Goal: Transaction & Acquisition: Obtain resource

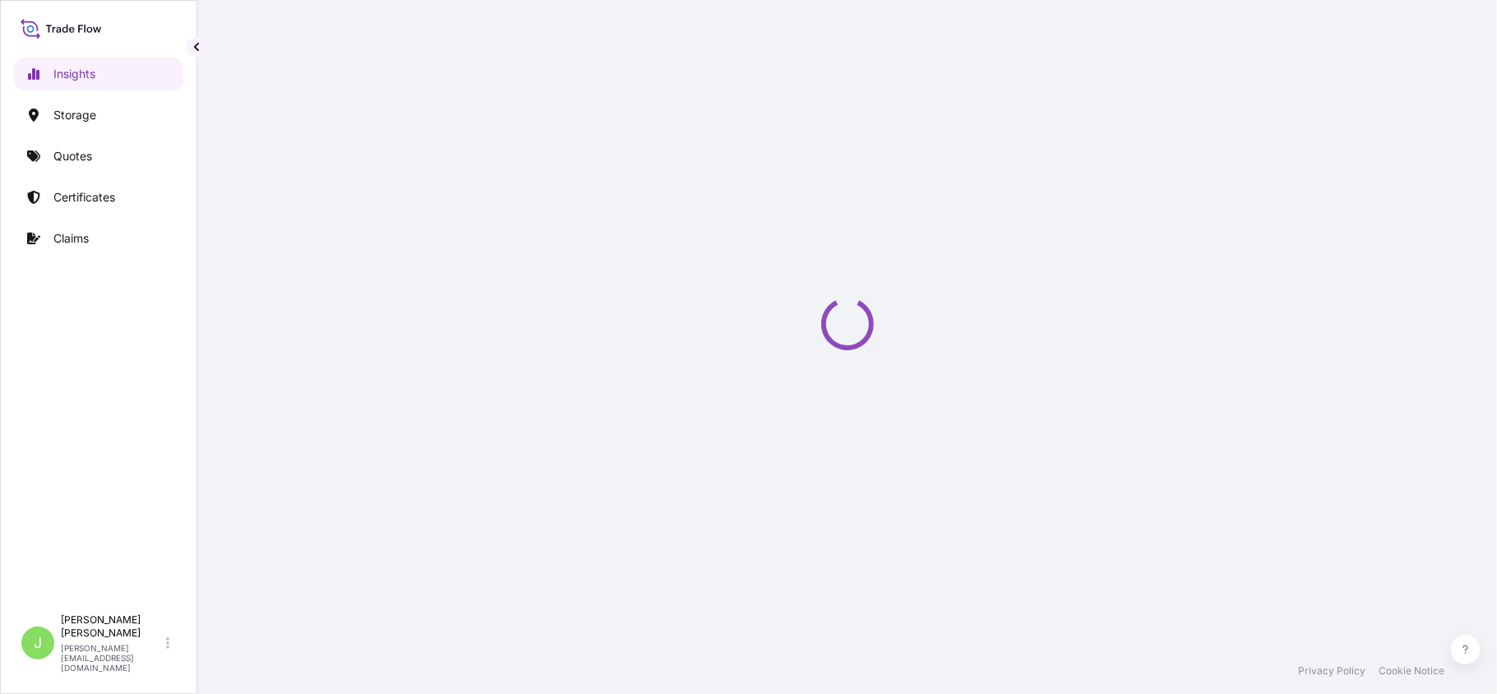
select select "2025"
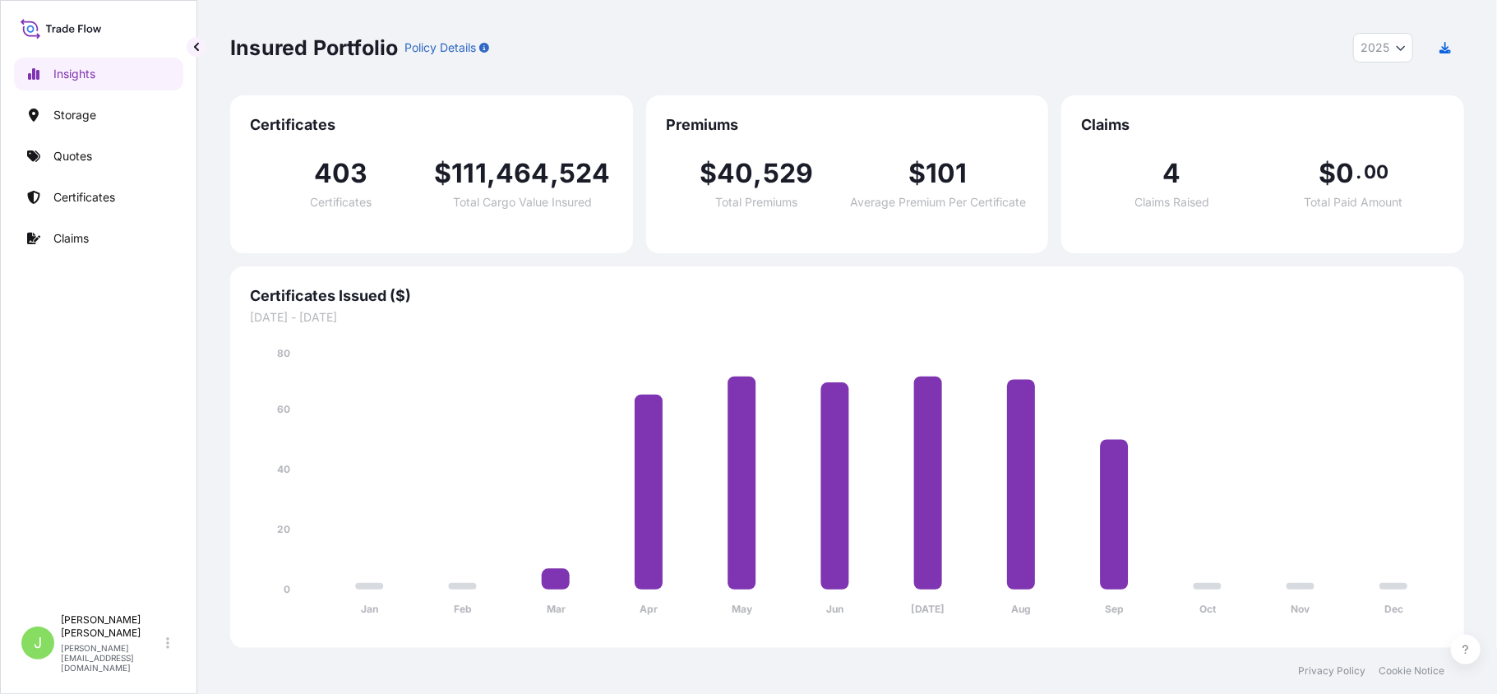
click at [115, 211] on link "Certificates" at bounding box center [98, 197] width 169 height 33
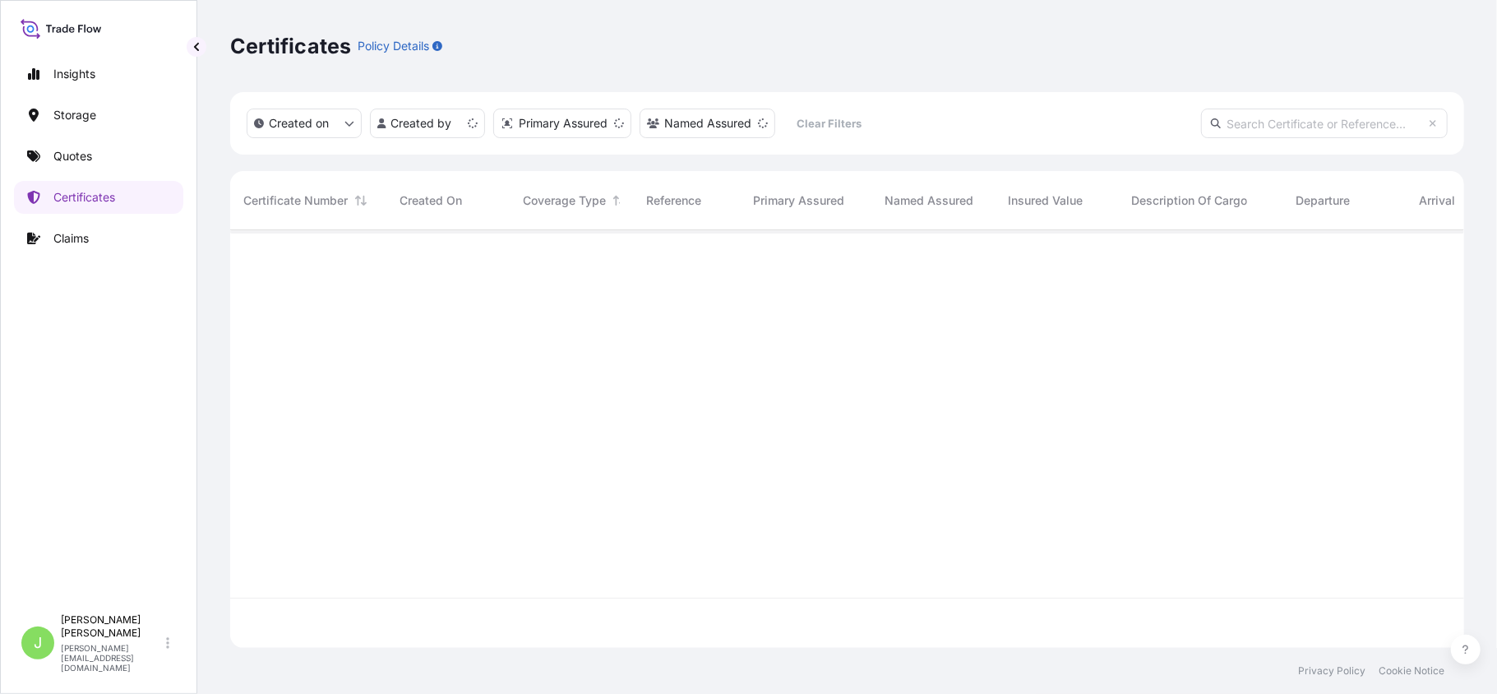
scroll to position [410, 1218]
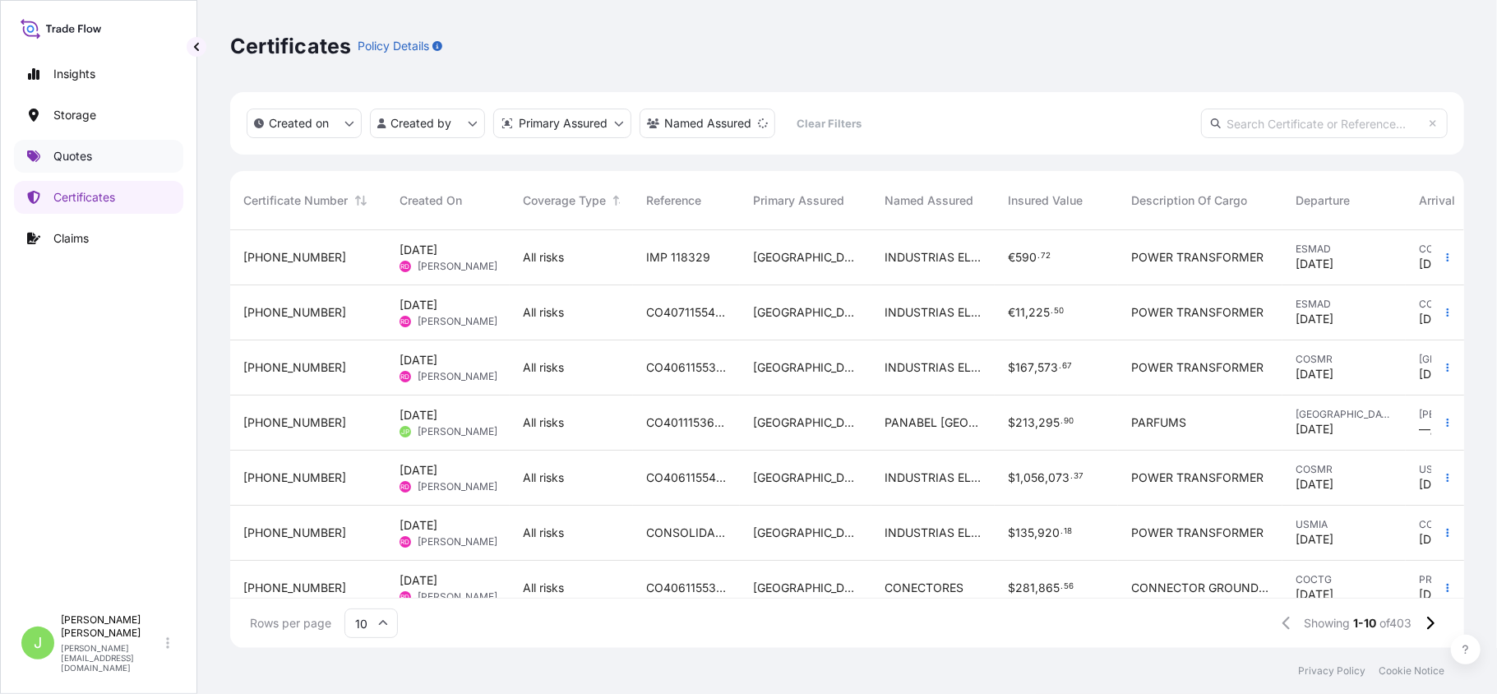
click at [94, 163] on link "Quotes" at bounding box center [98, 156] width 169 height 33
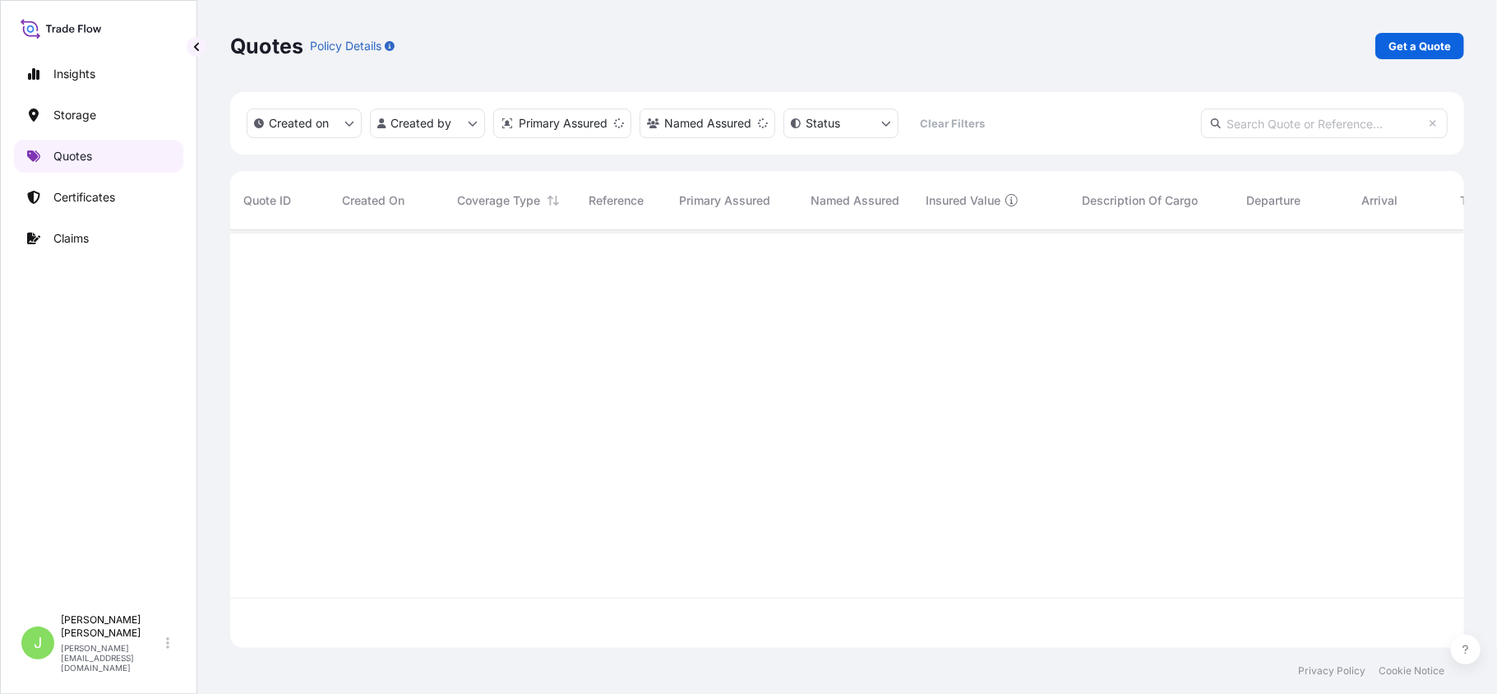
scroll to position [410, 1218]
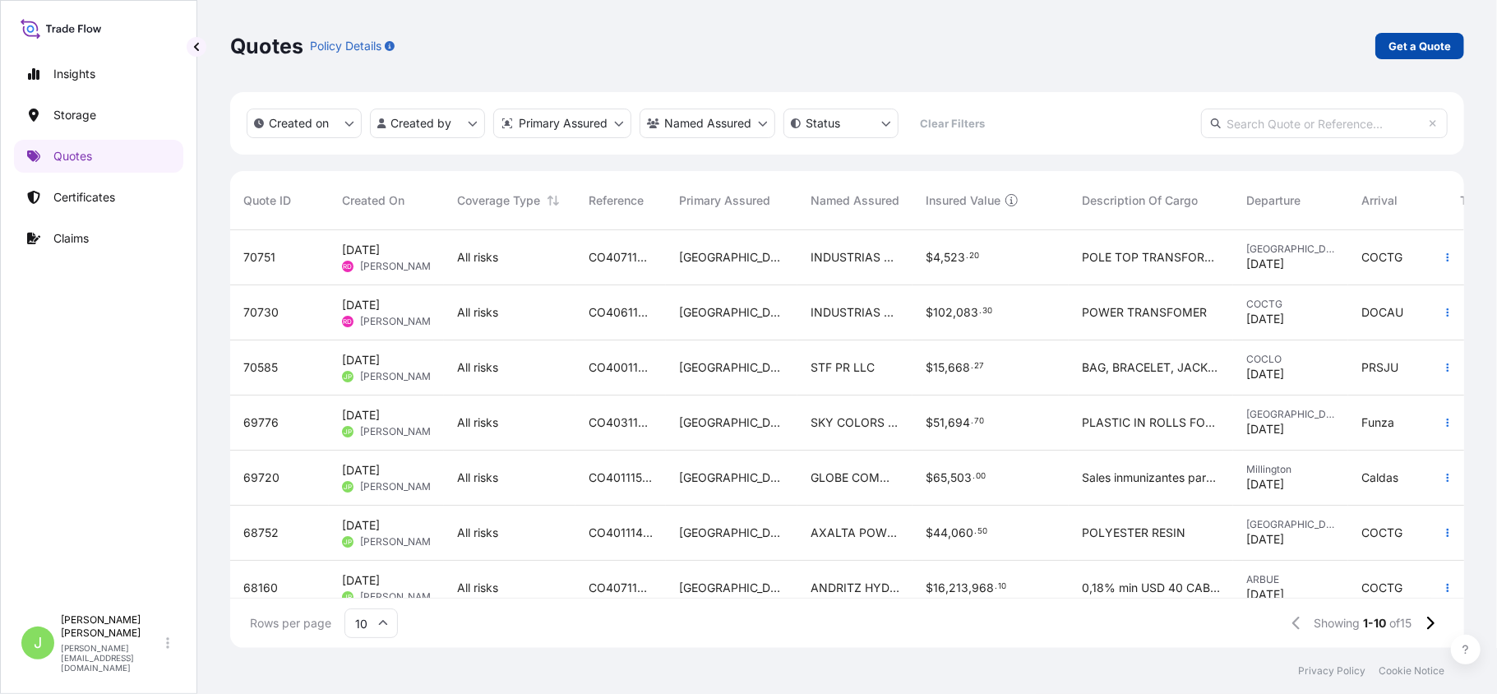
click at [1447, 48] on p "Get a Quote" at bounding box center [1420, 46] width 62 height 16
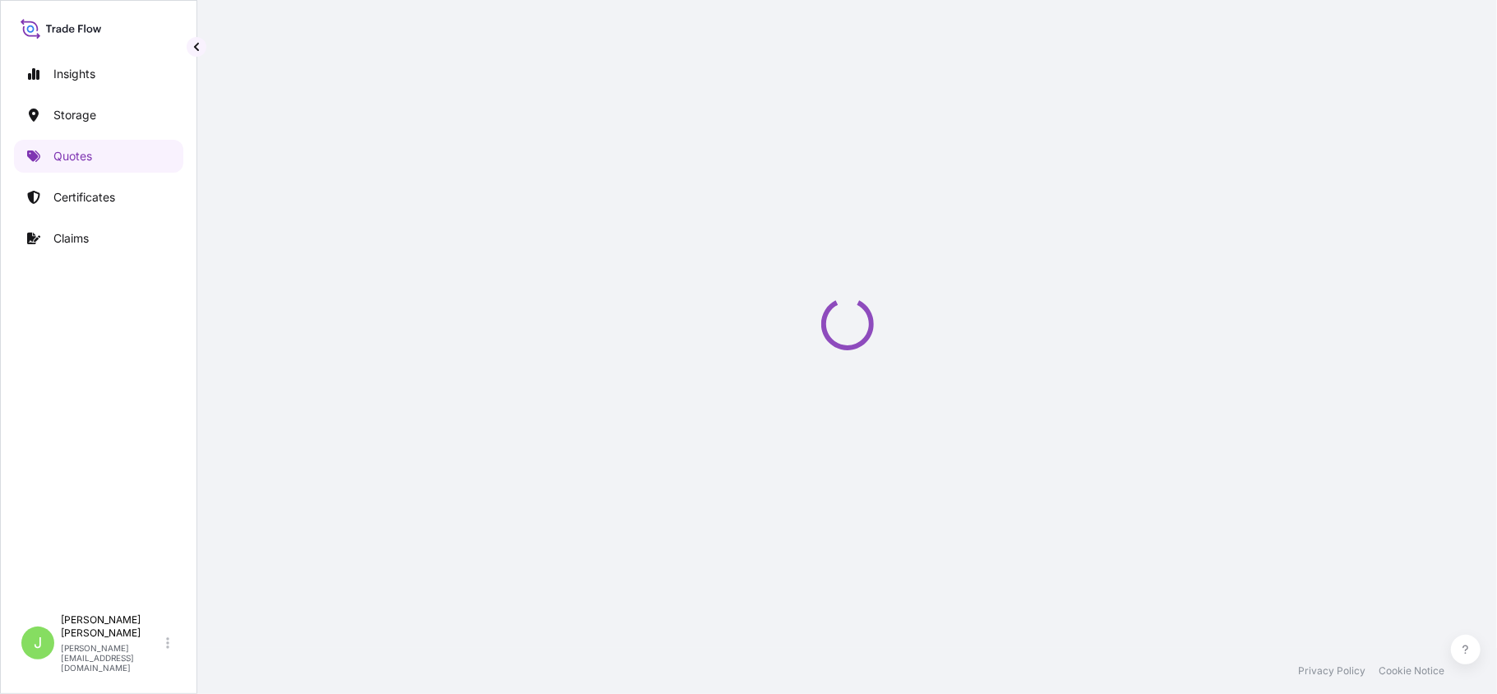
select select "Water"
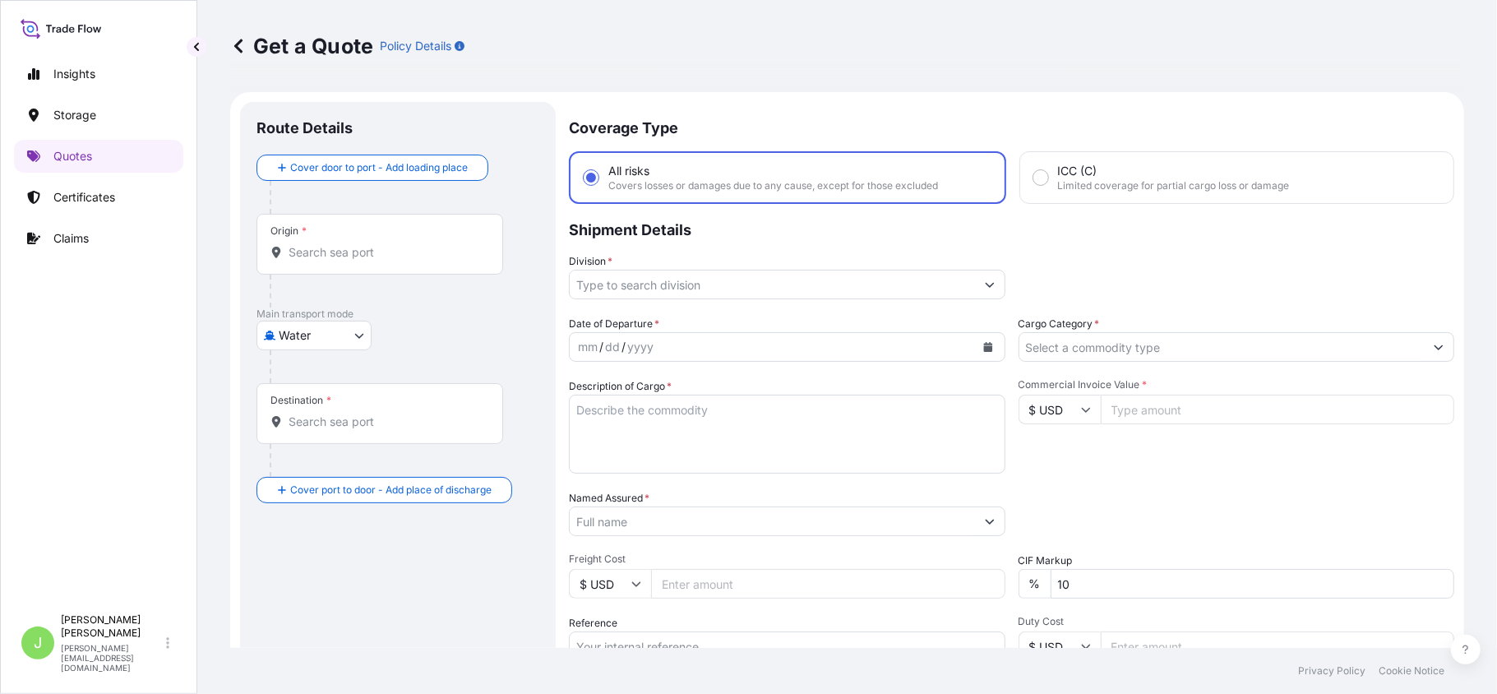
scroll to position [26, 0]
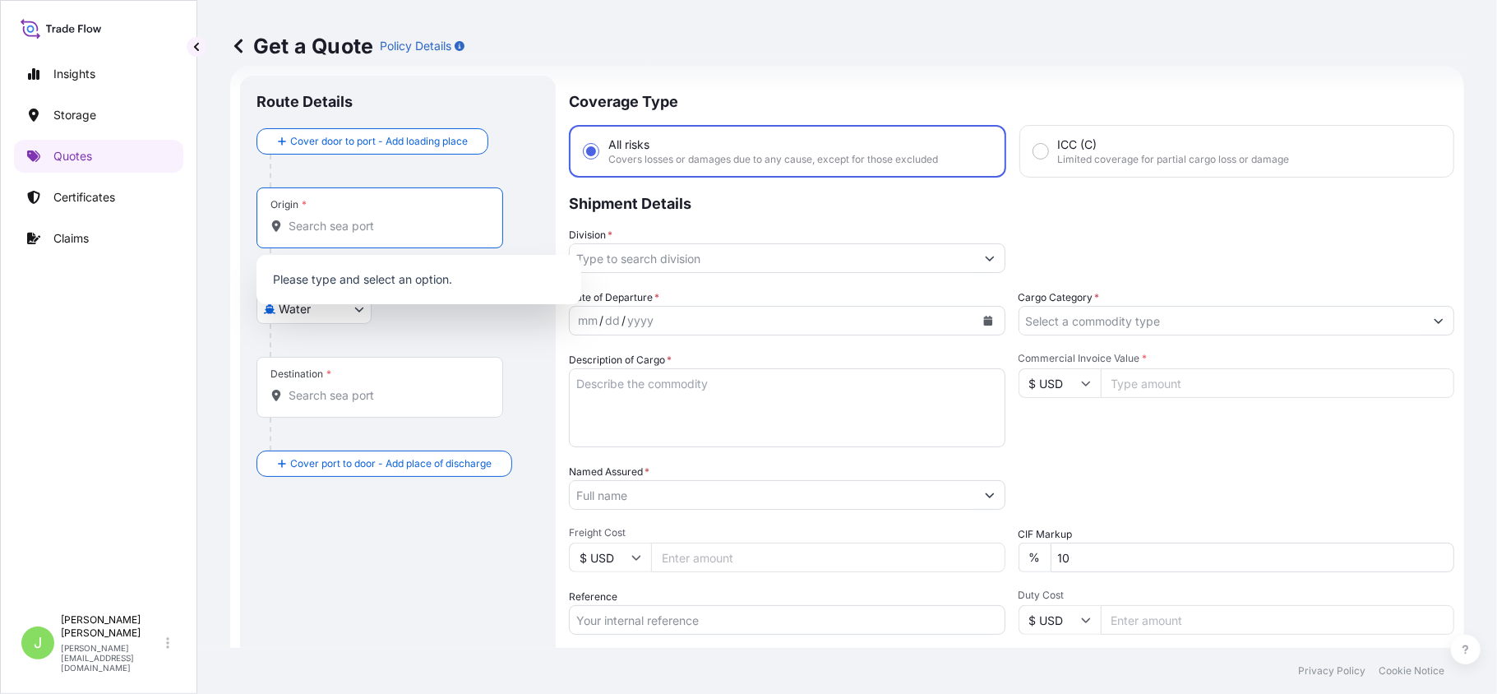
click at [326, 234] on input "Origin *" at bounding box center [386, 226] width 194 height 16
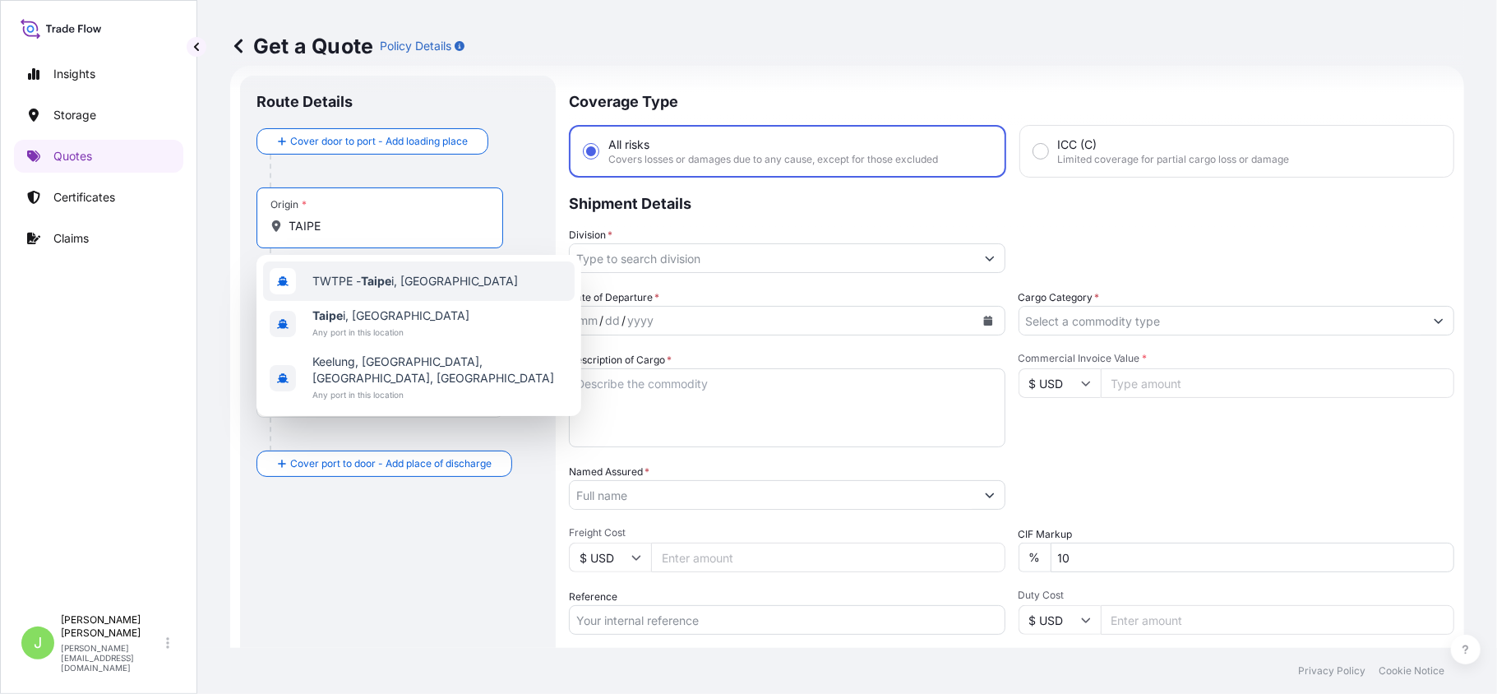
click at [359, 284] on span "TWTPE - Taipe i, Taiwan" at bounding box center [415, 281] width 206 height 16
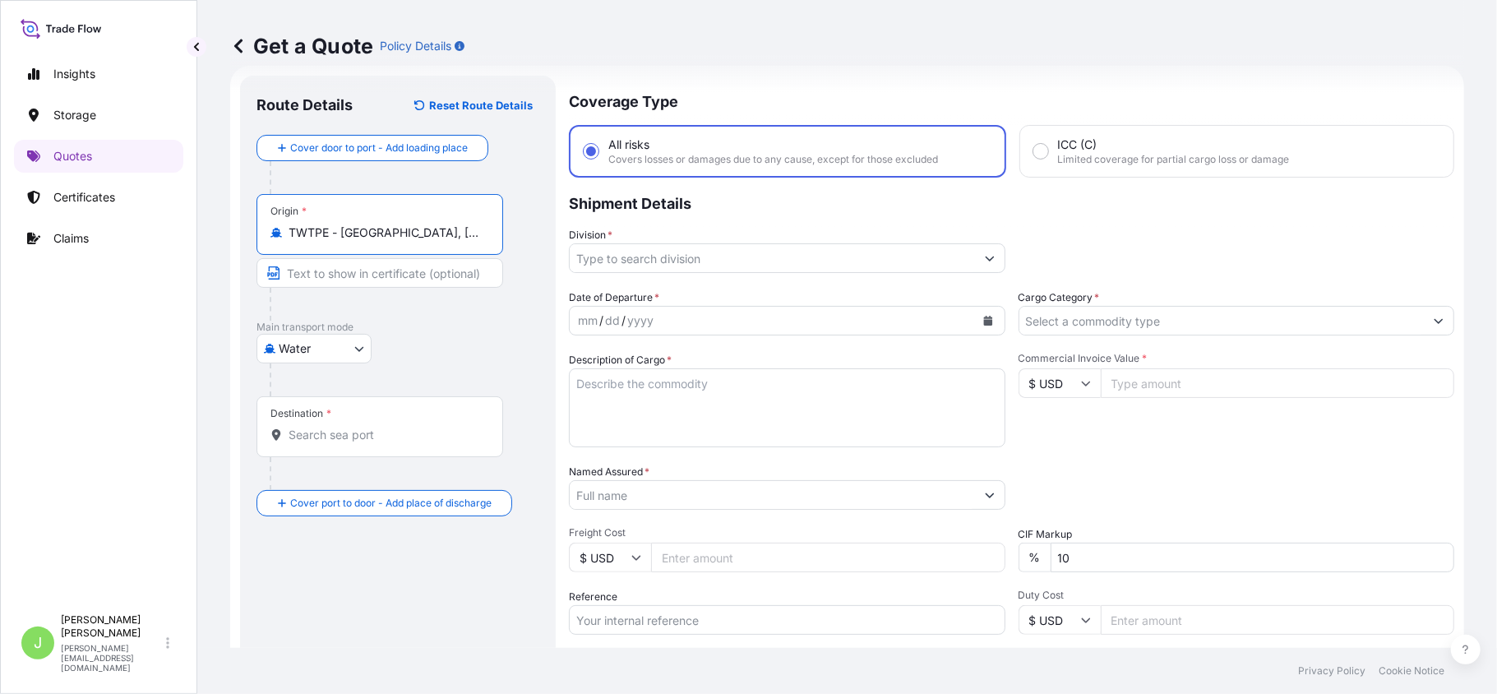
type input "TWTPE - Taipei, Taiwan"
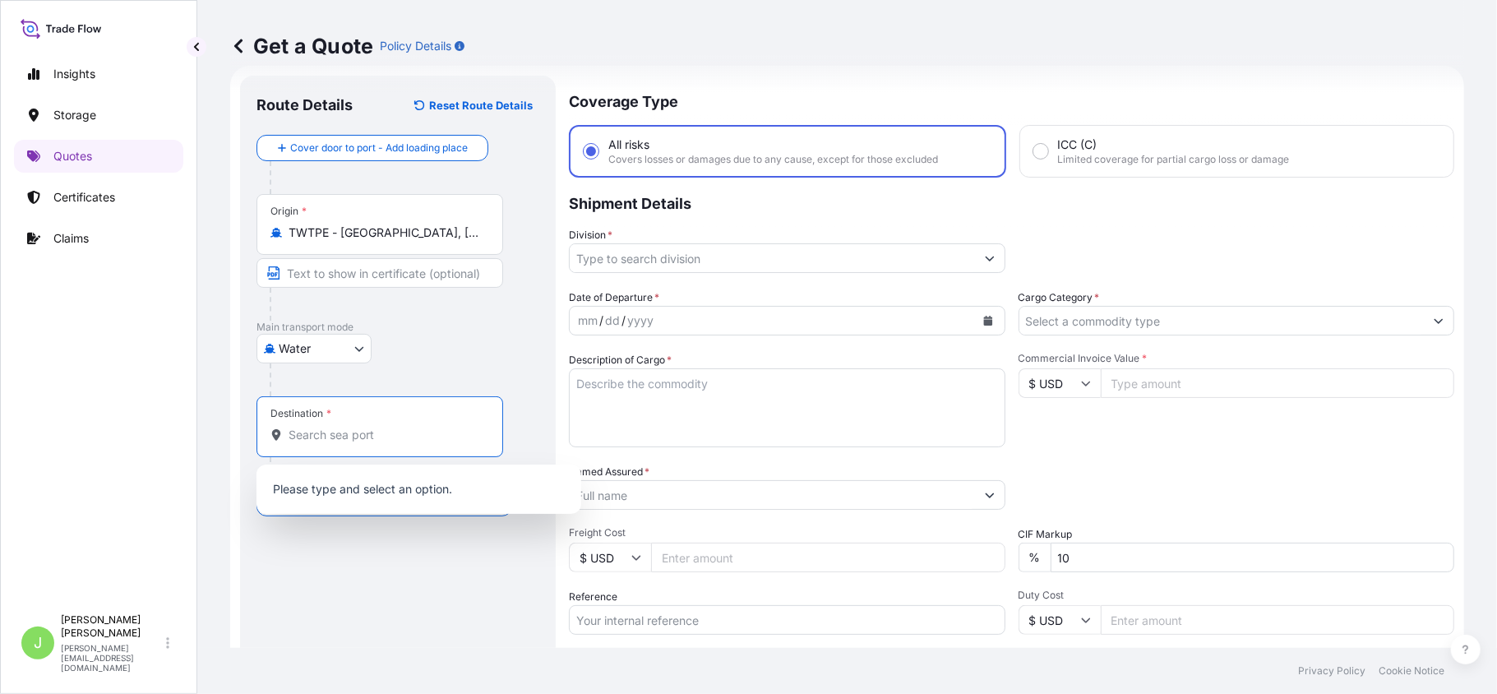
click at [316, 438] on input "Destination *" at bounding box center [386, 435] width 194 height 16
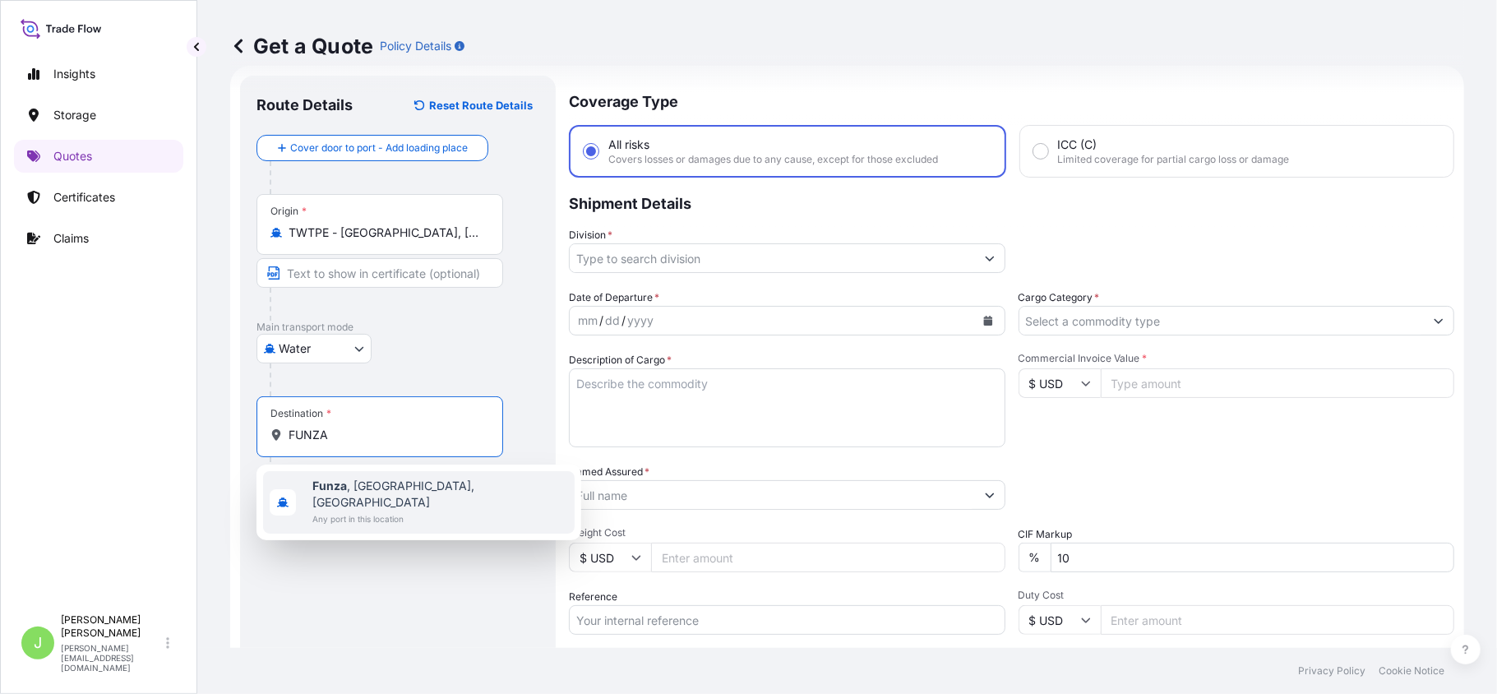
click at [349, 484] on span "Funza , Cundinamarca, Colombia" at bounding box center [440, 494] width 256 height 33
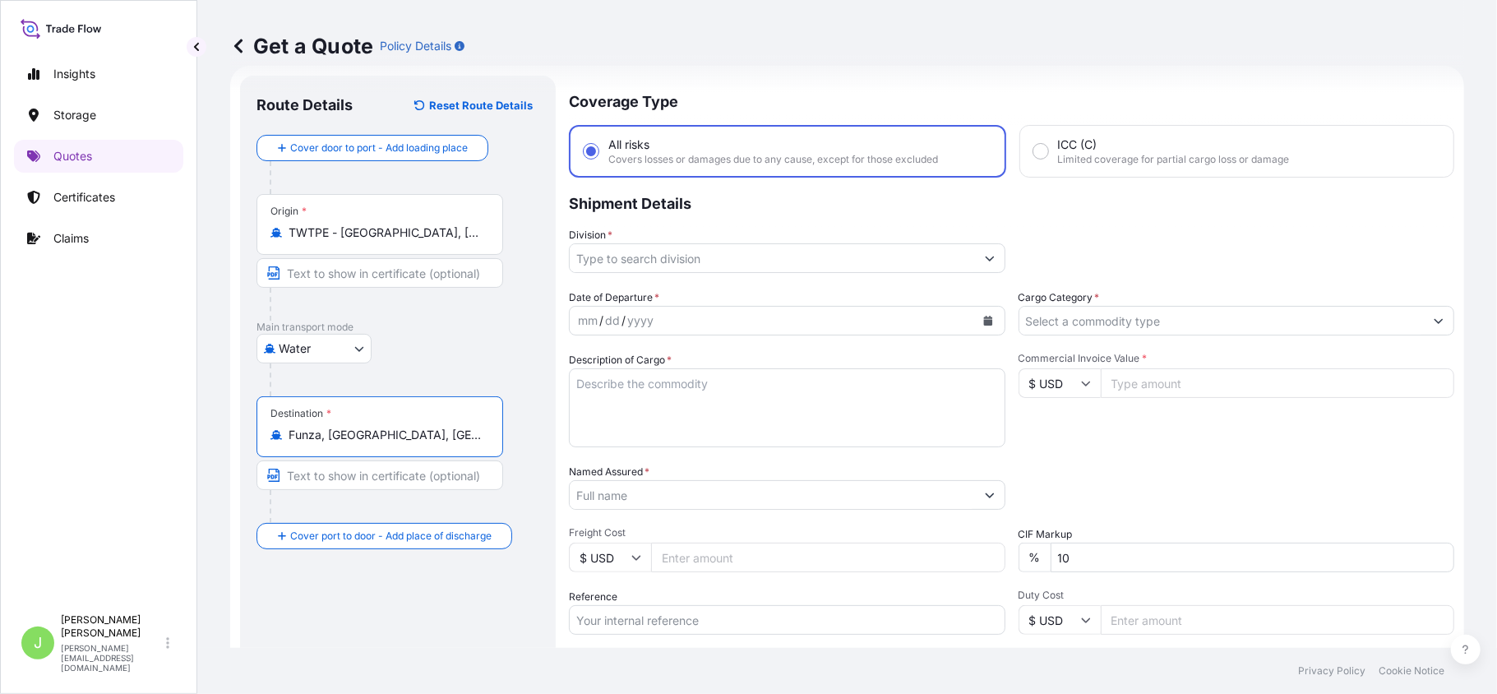
type input "Funza, Cundinamarca, Colombia"
click at [622, 240] on div "Division *" at bounding box center [791, 250] width 433 height 46
click at [629, 260] on input "Division *" at bounding box center [777, 258] width 402 height 30
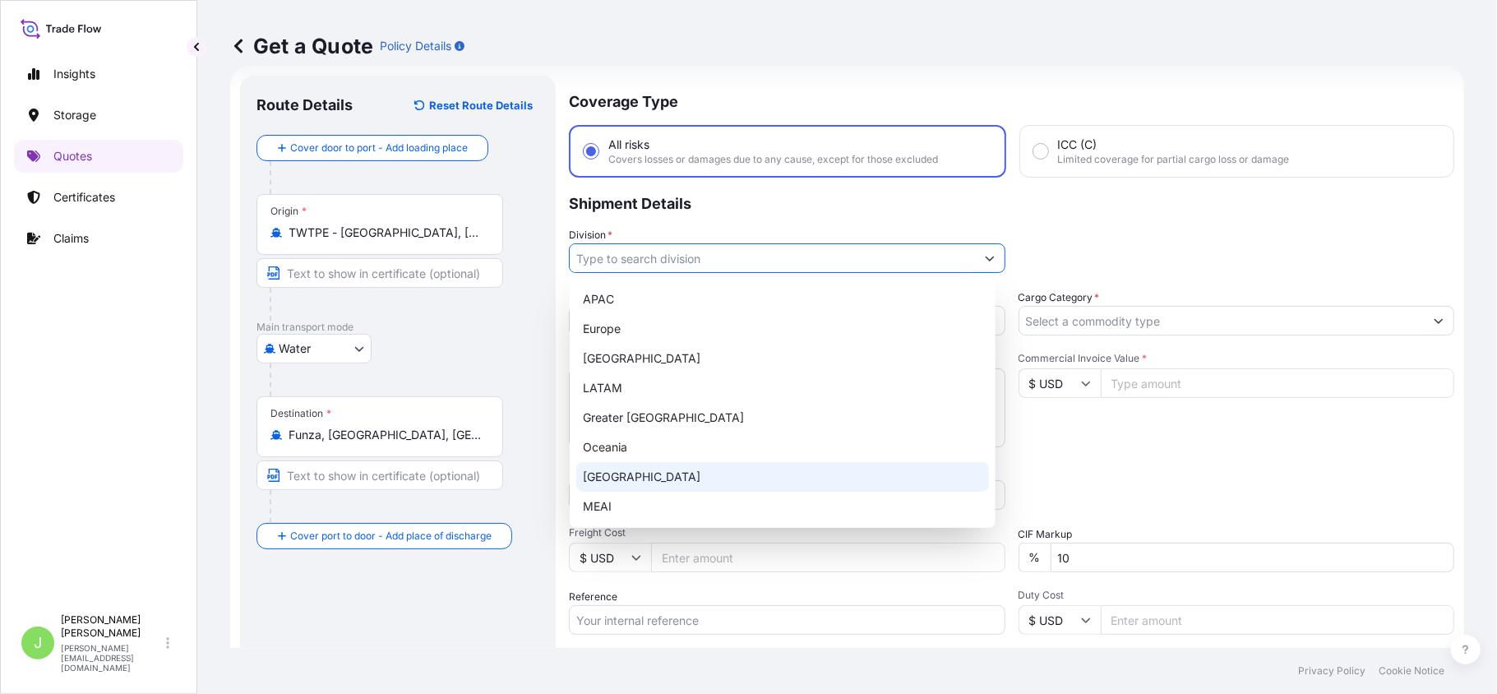
click at [625, 480] on div "Turkey" at bounding box center [782, 477] width 413 height 30
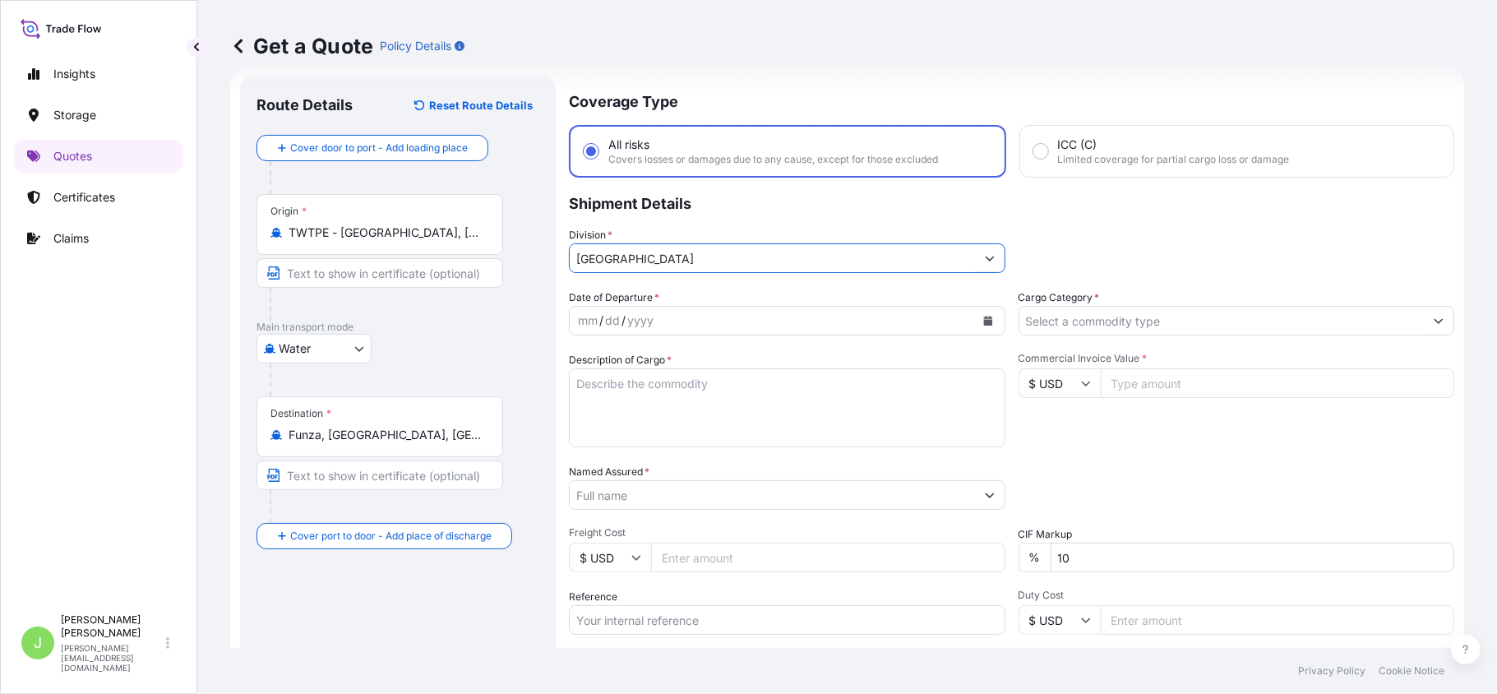
click at [669, 253] on input "Turkey" at bounding box center [772, 258] width 405 height 30
click at [985, 253] on icon "Show suggestions" at bounding box center [990, 258] width 10 height 10
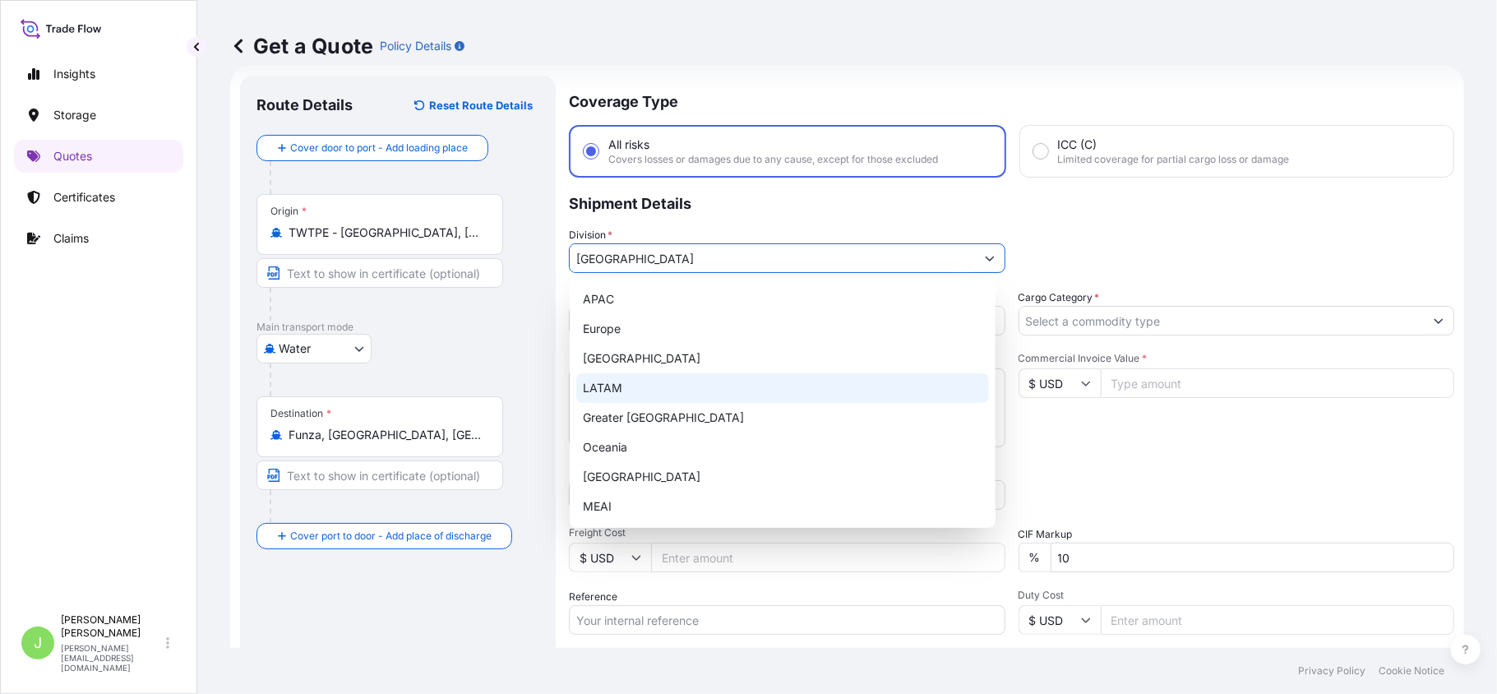
click at [655, 382] on div "LATAM" at bounding box center [782, 388] width 413 height 30
type input "LATAM"
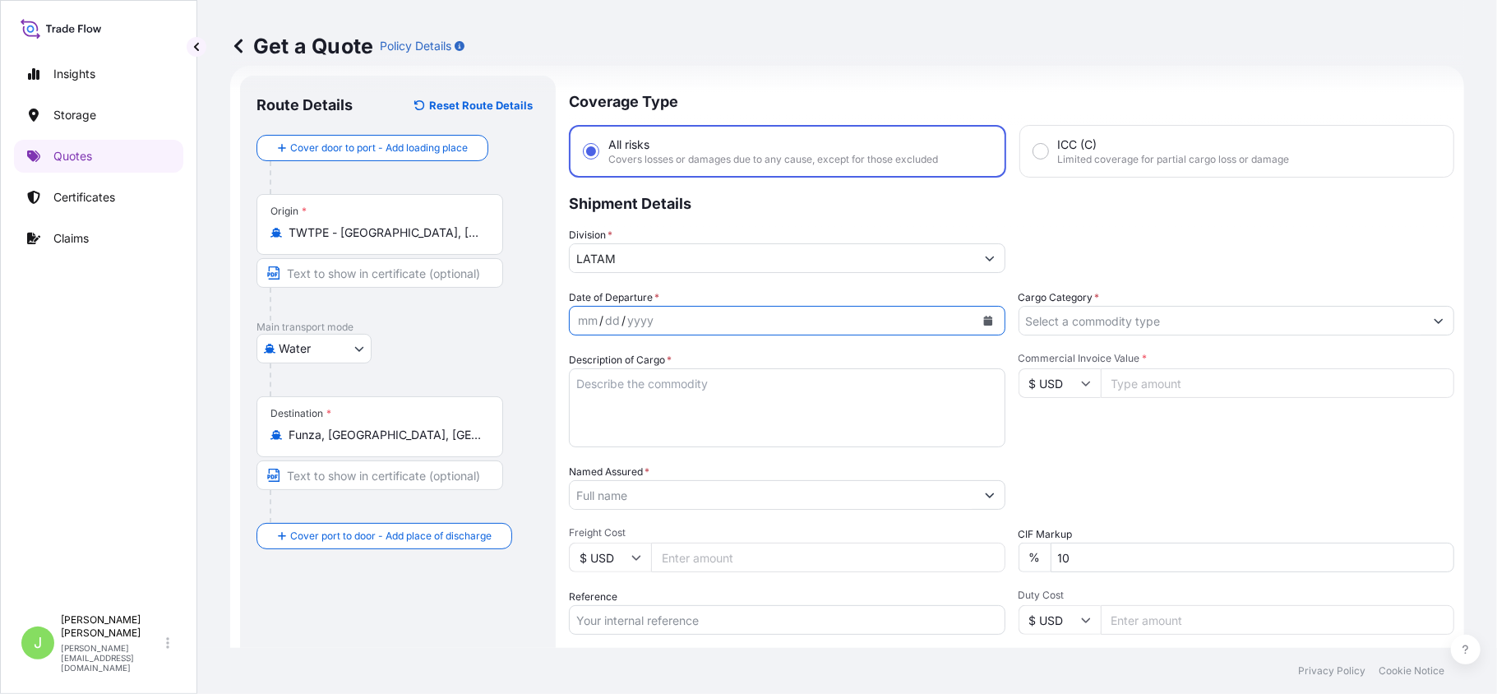
click at [983, 316] on icon "Calendar" at bounding box center [988, 321] width 10 height 10
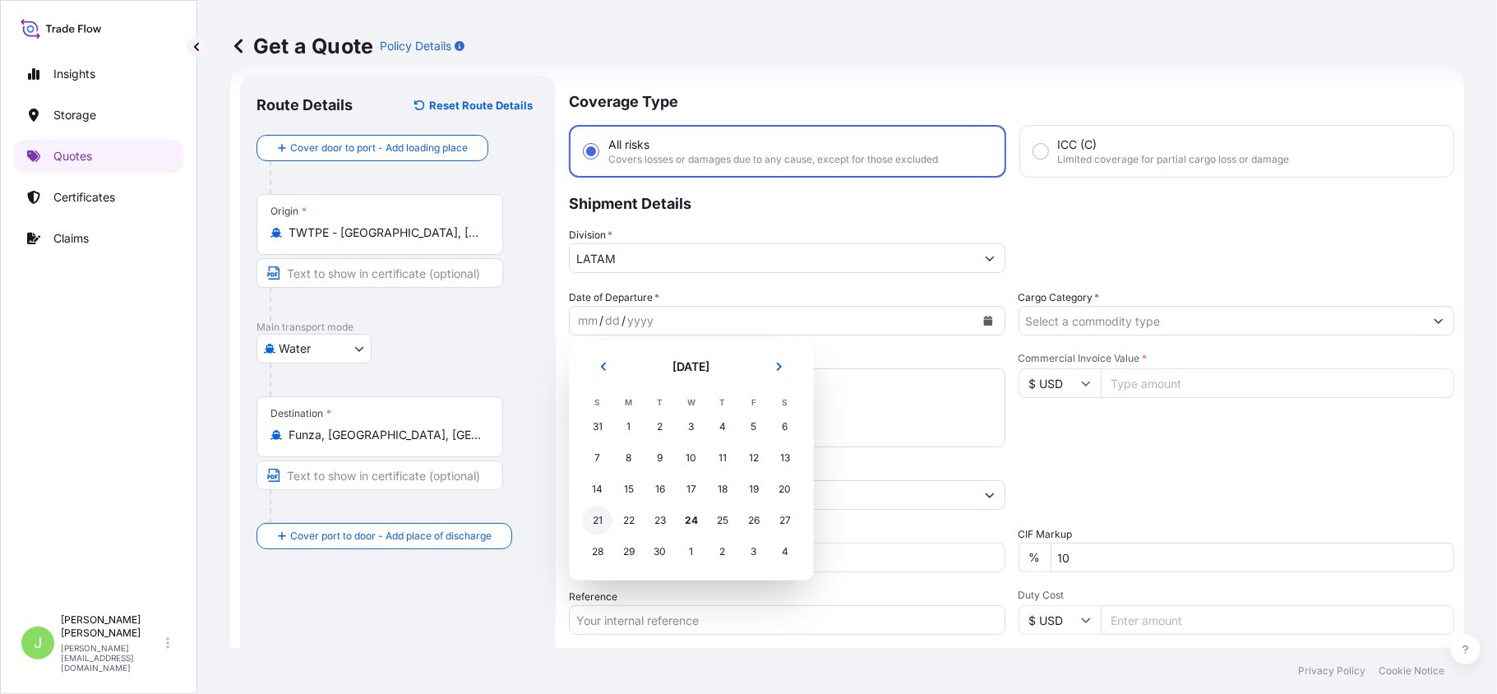
click at [609, 527] on div "21" at bounding box center [598, 521] width 30 height 30
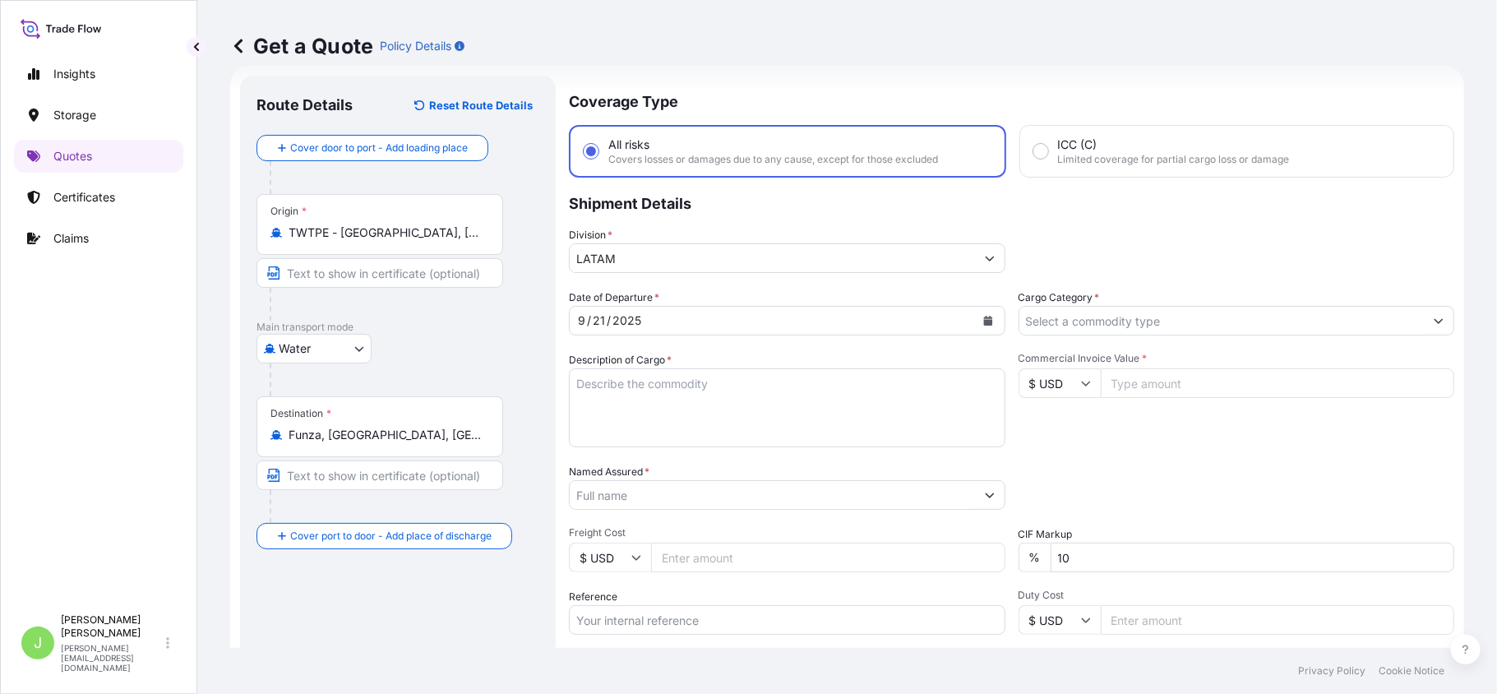
click at [619, 402] on textarea "Description of Cargo *" at bounding box center [787, 407] width 437 height 79
paste textarea "PLASTIC IN ROLLS FOR DIGITAL PRINTING PA. 39.19.90"
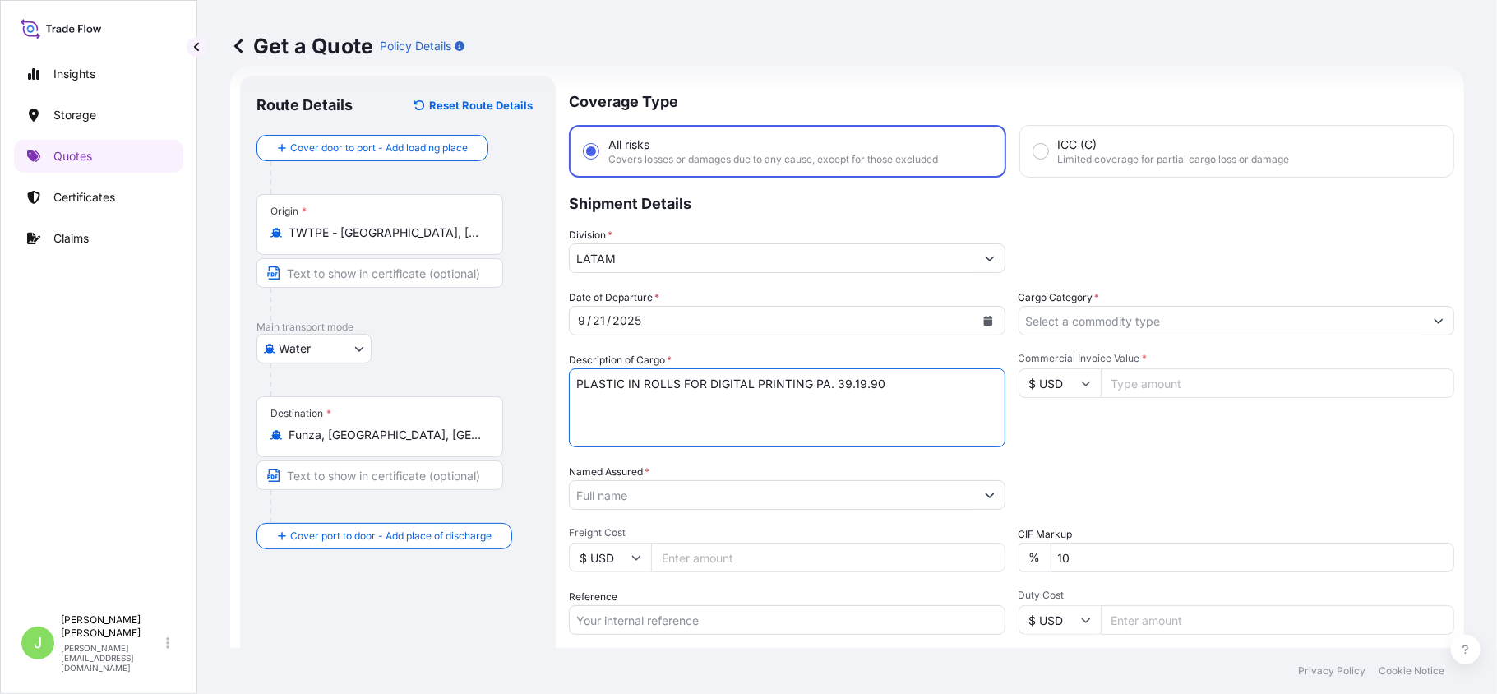
type textarea "PLASTIC IN ROLLS FOR DIGITAL PRINTING PA. 39.19.90"
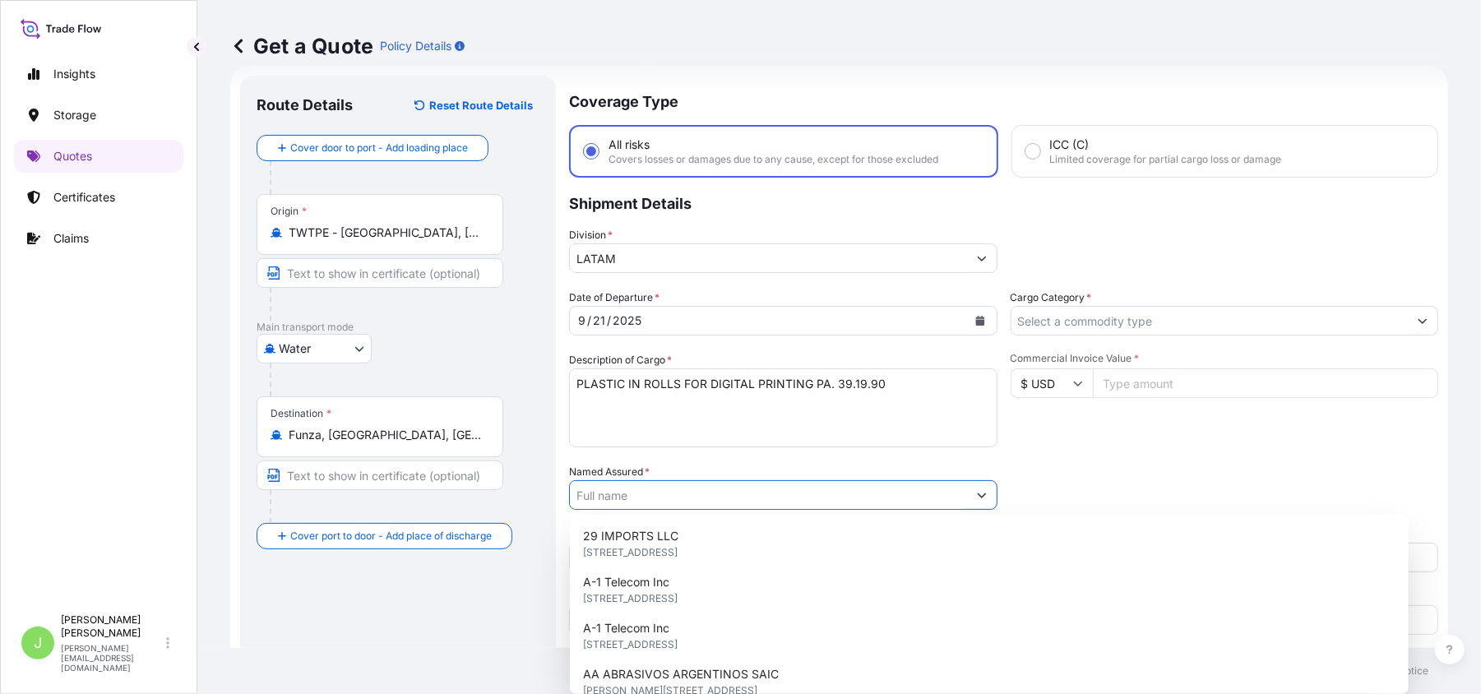
click at [617, 490] on input "Named Assured *" at bounding box center [768, 495] width 397 height 30
type input "C"
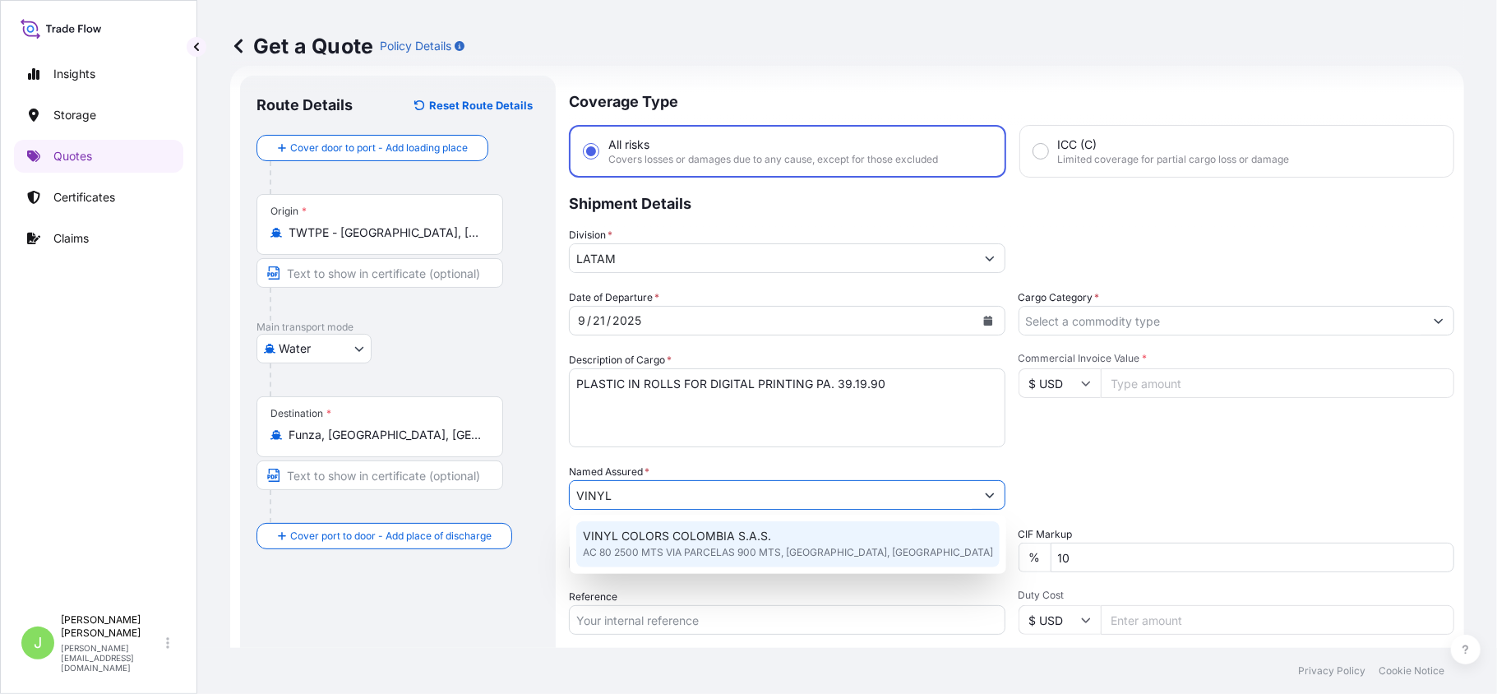
click at [658, 539] on span "VINYL COLORS COLOMBIA S.A.S." at bounding box center [677, 536] width 188 height 16
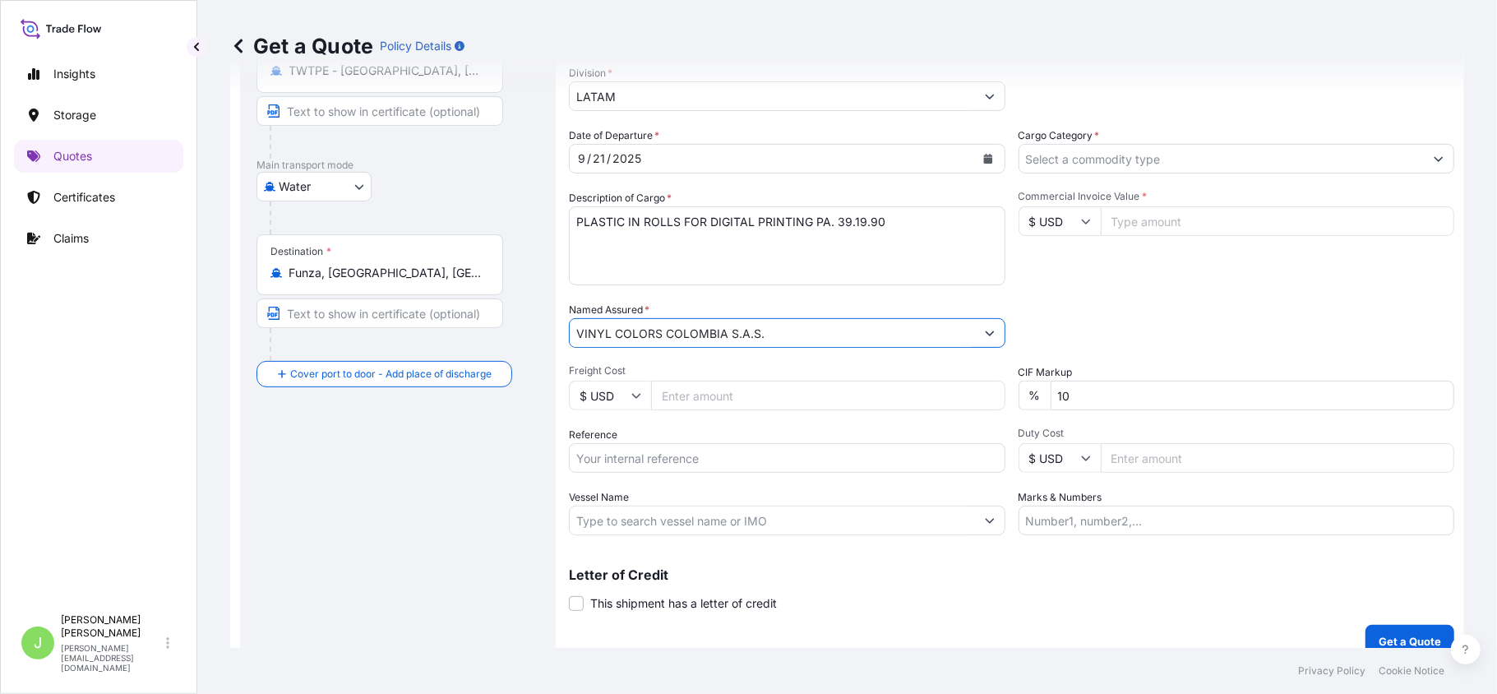
scroll to position [207, 0]
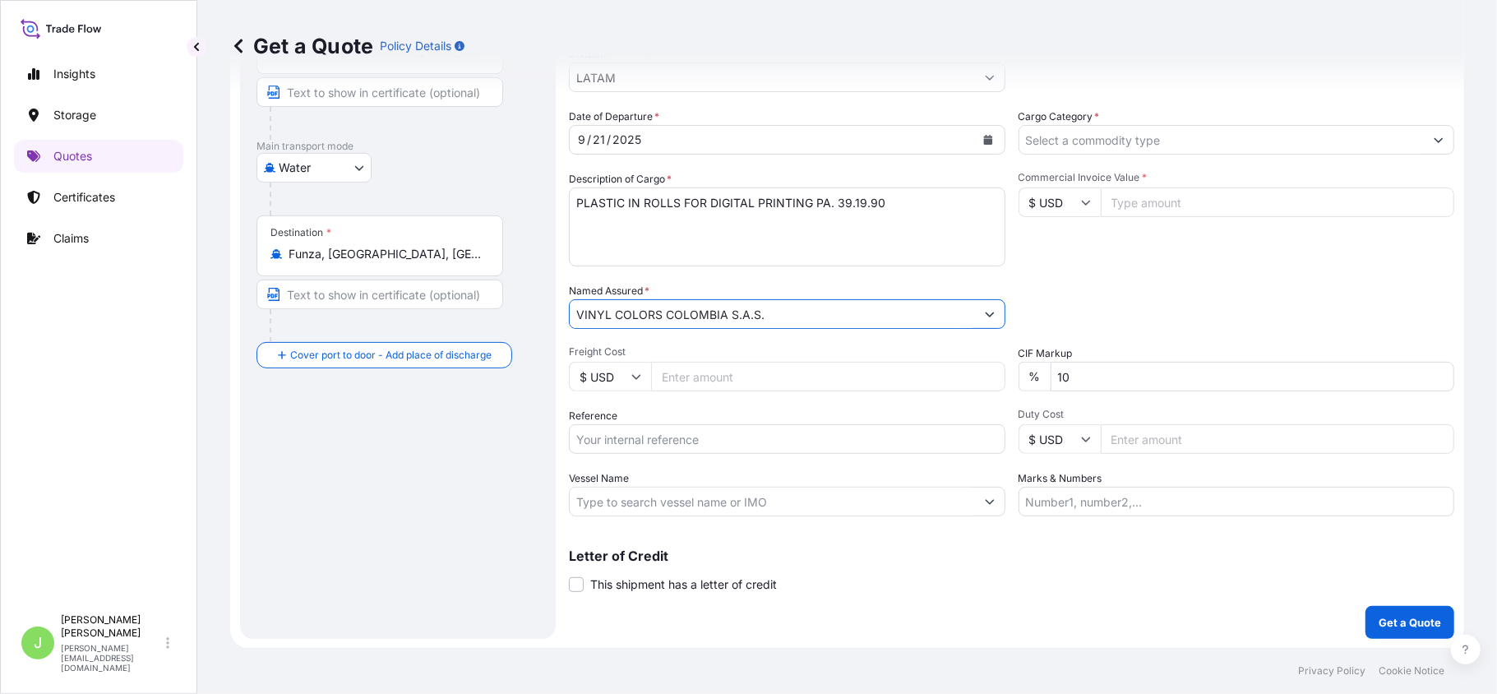
type input "VINYL COLORS COLOMBIA S.A.S."
click at [691, 382] on input "Freight Cost" at bounding box center [828, 377] width 354 height 30
type input "2900"
click at [642, 439] on input "Reference" at bounding box center [787, 439] width 437 height 30
paste input "CO4031154990"
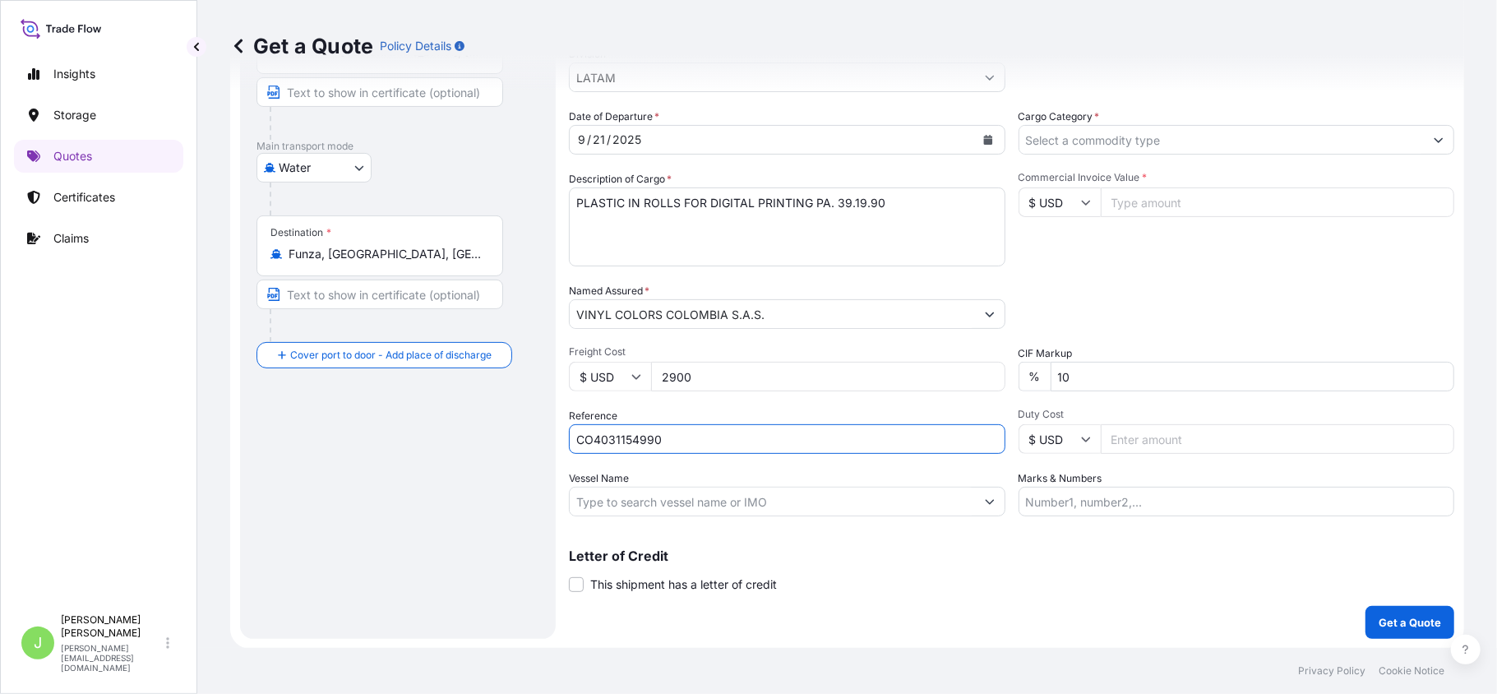
type input "CO4031154990"
click at [488, 500] on div "Route Details Reset Route Details Cover door to port - Add loading place Place …" at bounding box center [398, 266] width 283 height 711
click at [600, 511] on input "Vessel Name" at bounding box center [772, 502] width 405 height 30
paste input "EVER LIBERAL / 0749-067E"
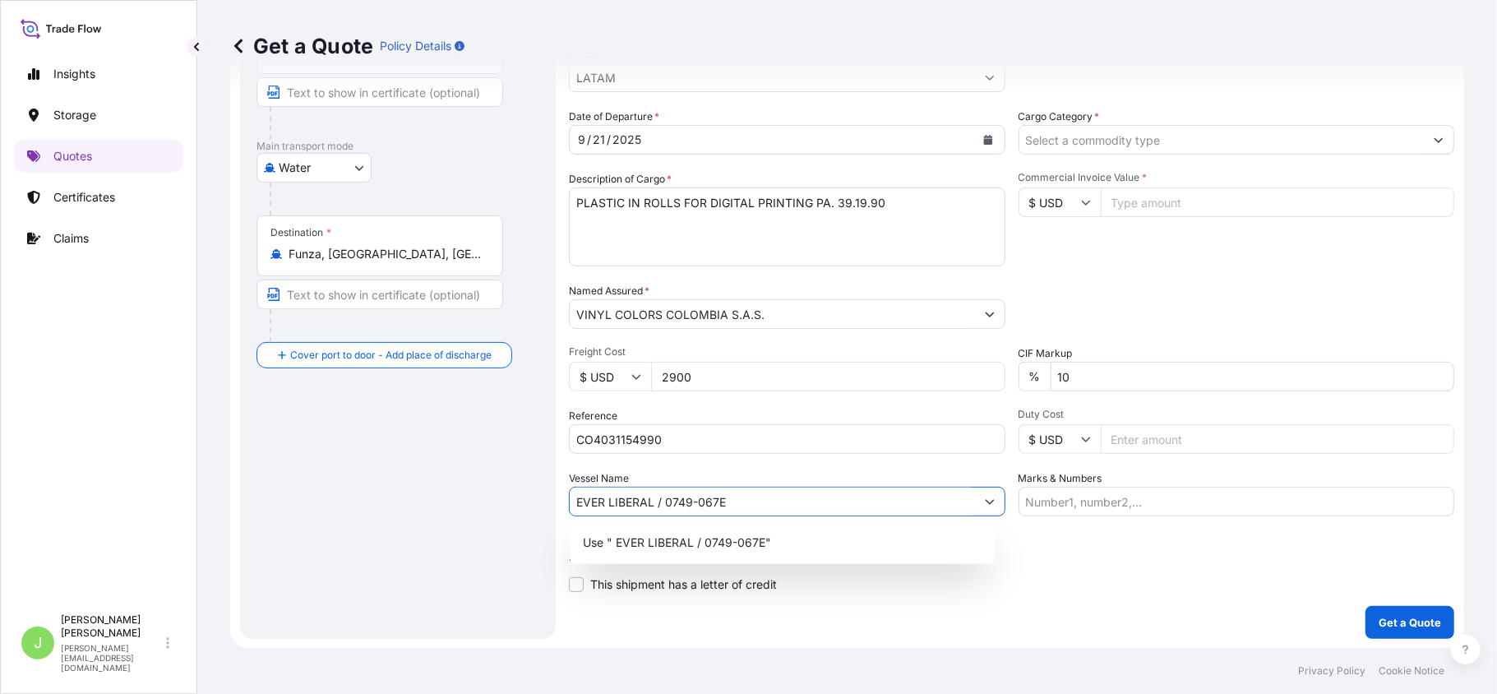
type input "EVER LIBERAL / 0749-067E"
click at [1054, 567] on div "Letter of Credit This shipment has a letter of credit Letter of credit * Letter…" at bounding box center [1012, 571] width 886 height 44
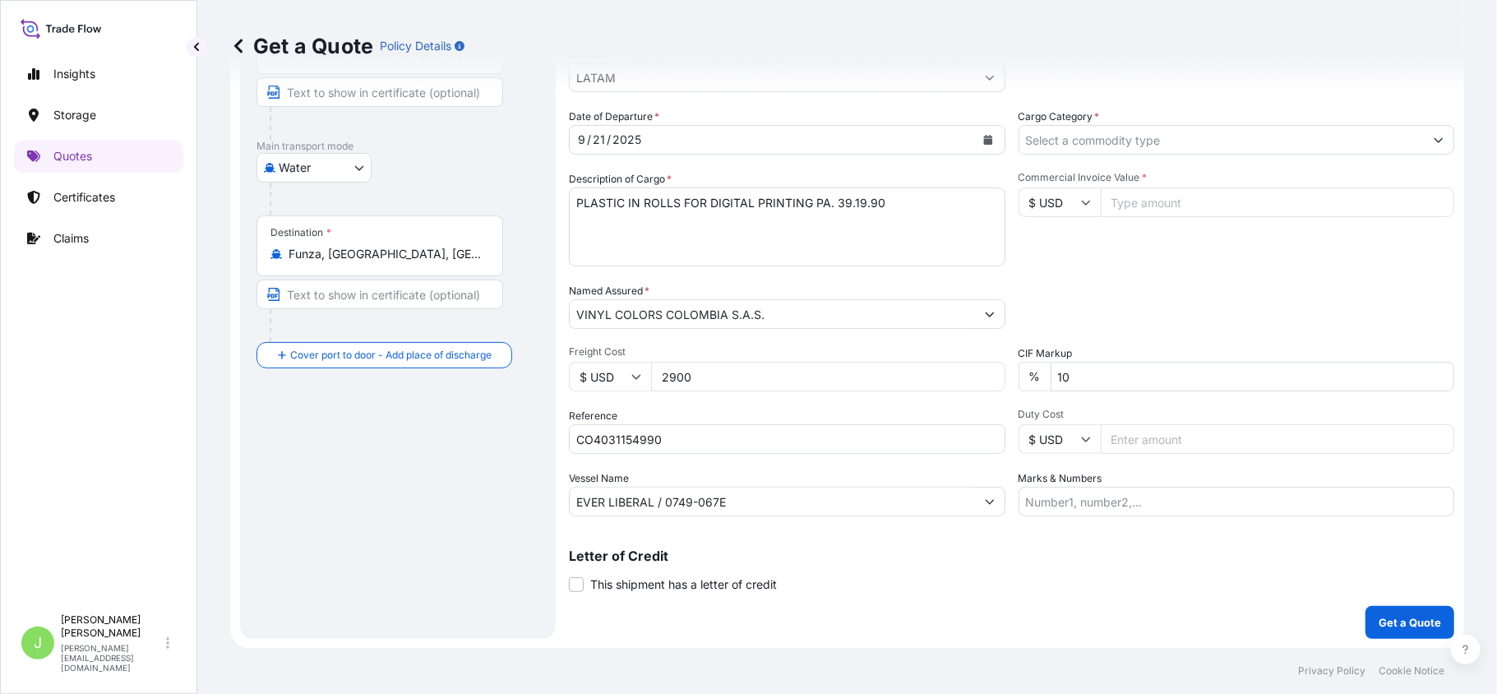
click at [1152, 145] on input "Cargo Category *" at bounding box center [1222, 140] width 405 height 30
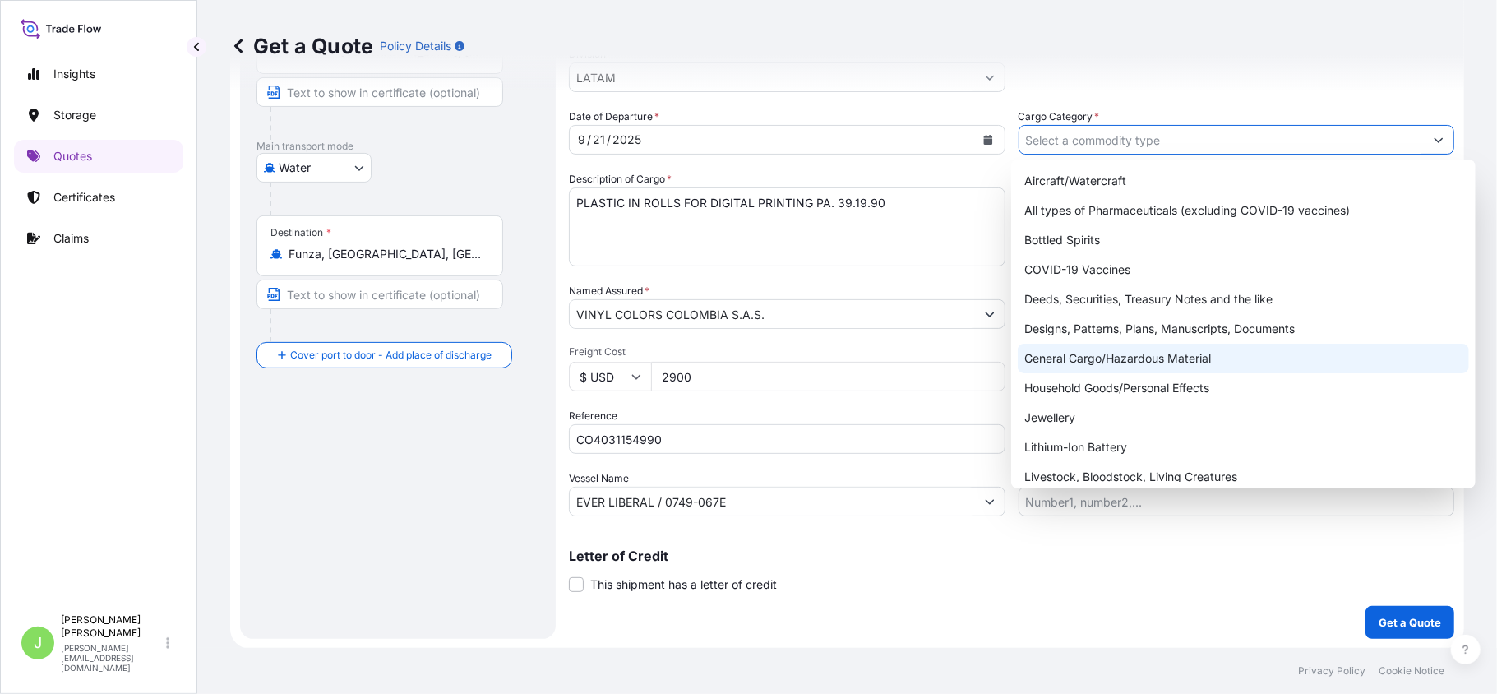
click at [1089, 356] on div "General Cargo/Hazardous Material" at bounding box center [1243, 359] width 451 height 30
type input "General Cargo/Hazardous Material"
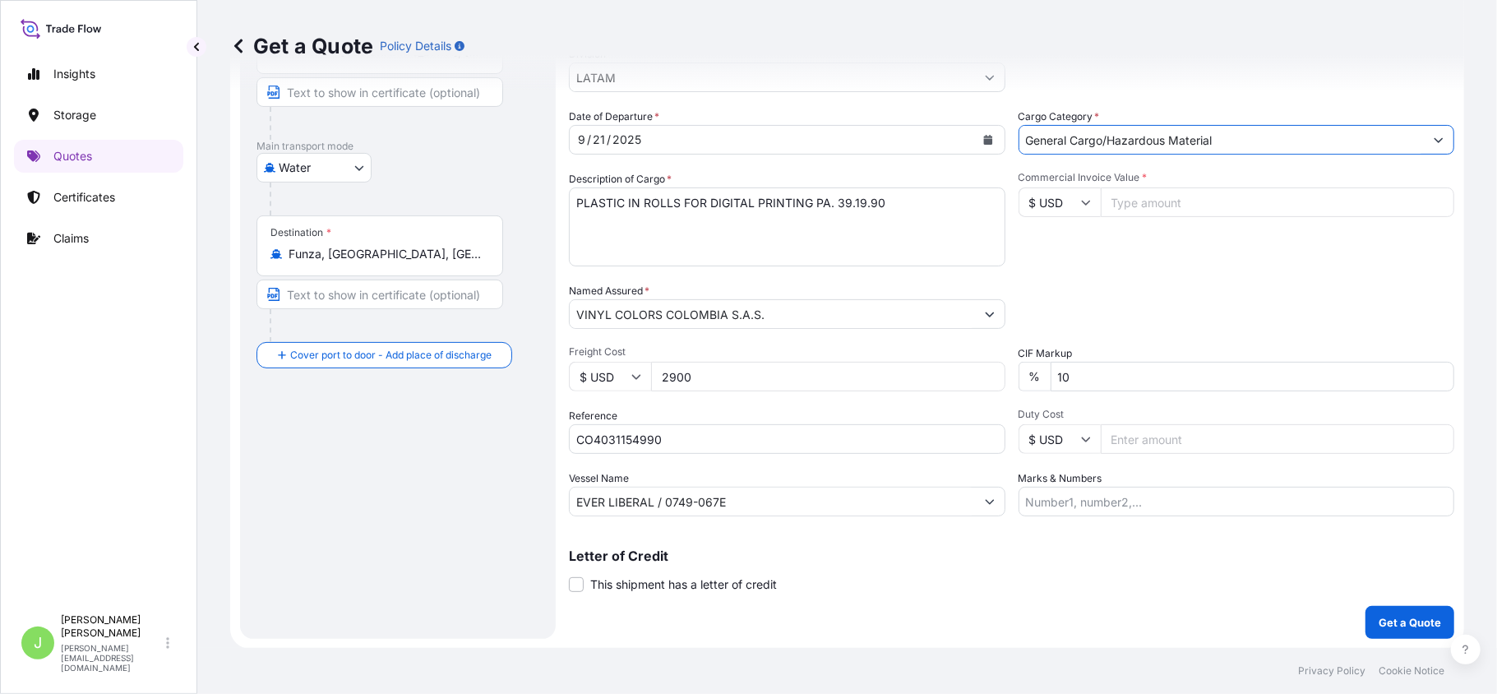
click at [1116, 207] on input "Commercial Invoice Value *" at bounding box center [1278, 202] width 354 height 30
type input "70894.1"
click at [1076, 296] on div "Packing Category Type to search a container mode Please select a primary mode o…" at bounding box center [1237, 306] width 437 height 46
click at [1122, 437] on input "Duty Cost" at bounding box center [1278, 439] width 354 height 30
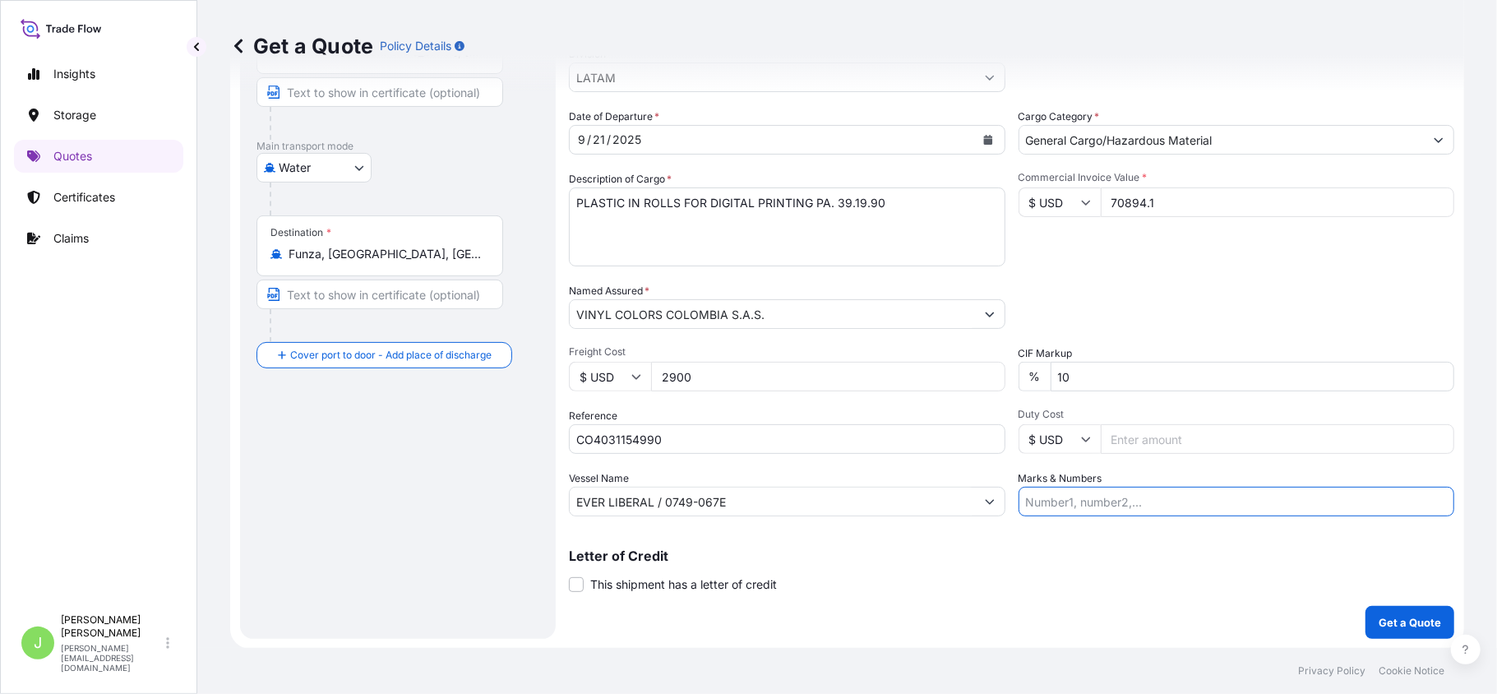
click at [1118, 503] on input "Marks & Numbers" at bounding box center [1237, 502] width 437 height 30
paste input "TWSE0220358"
type input "TWSE0220358 // VENTA DEL SEGURO: 0.35%"
click at [1396, 622] on p "Get a Quote" at bounding box center [1410, 622] width 62 height 16
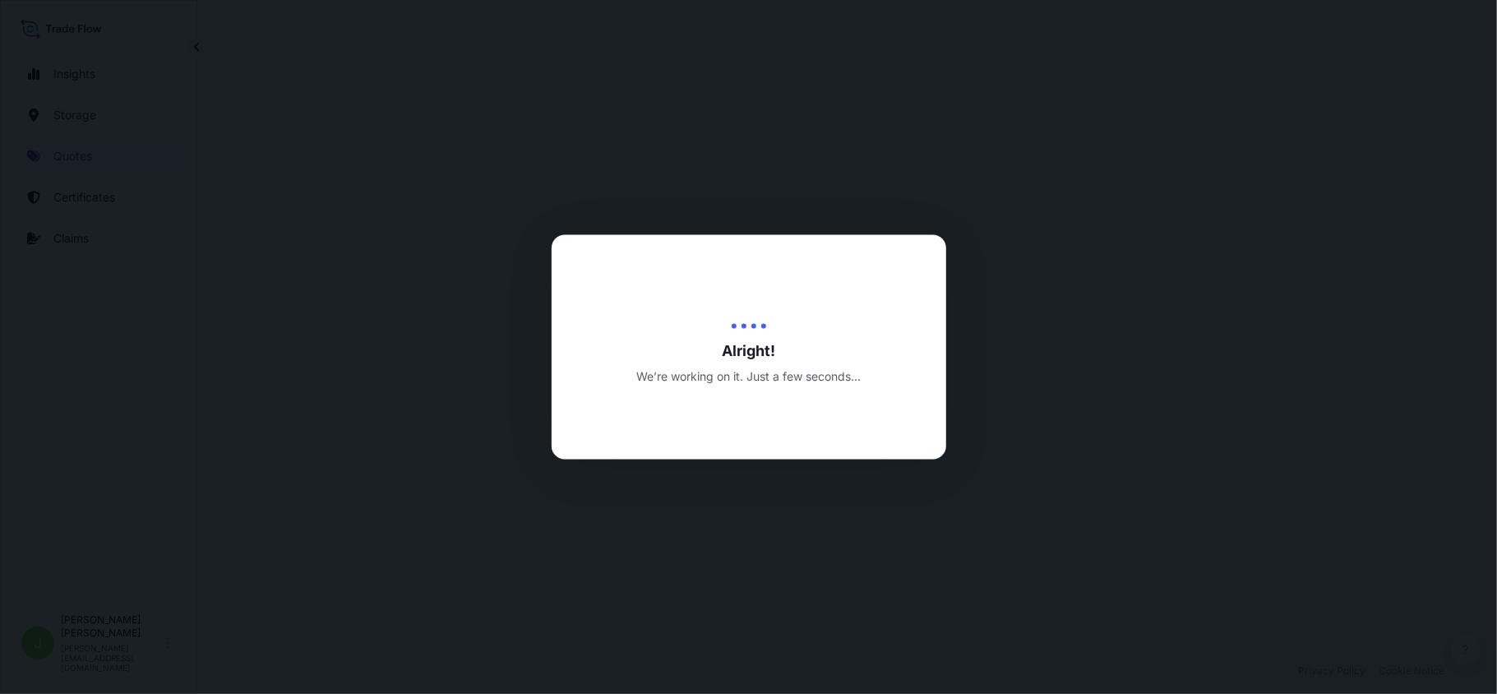
select select "Water"
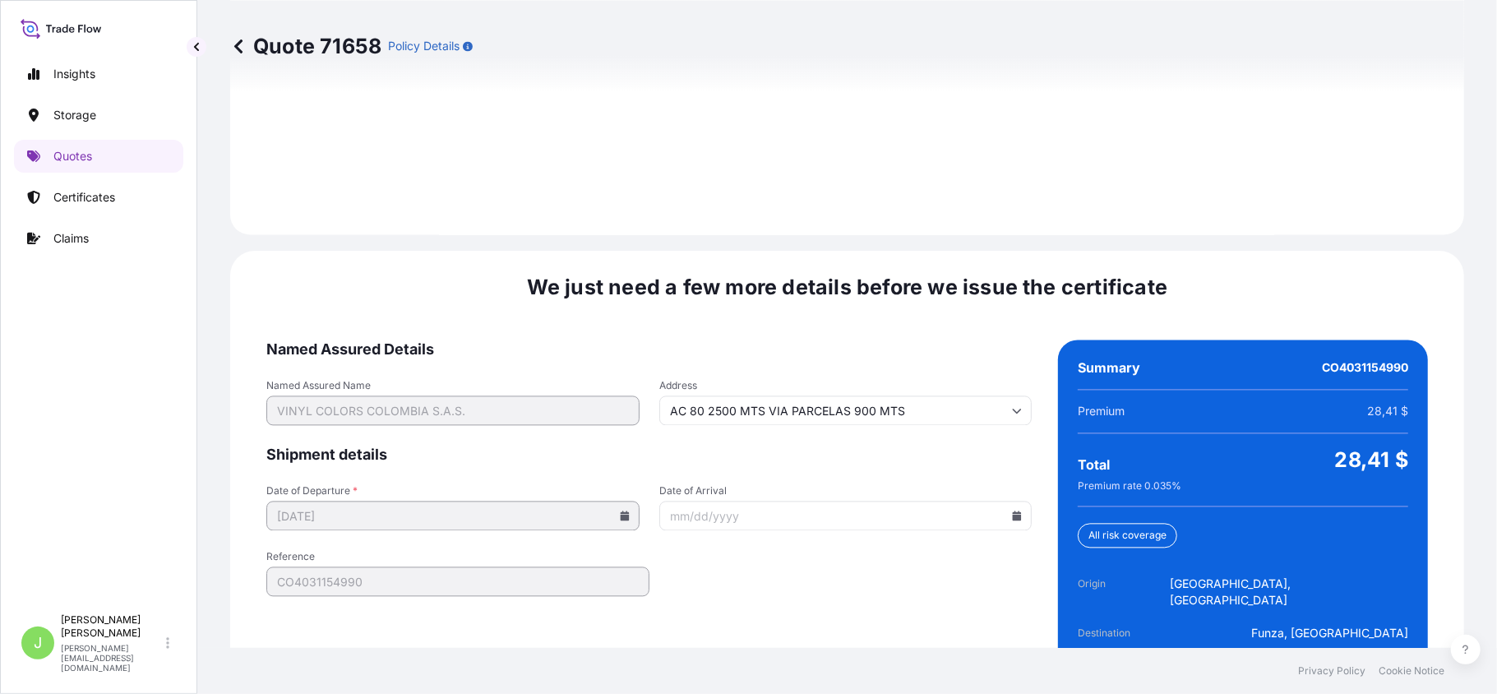
scroll to position [2424, 0]
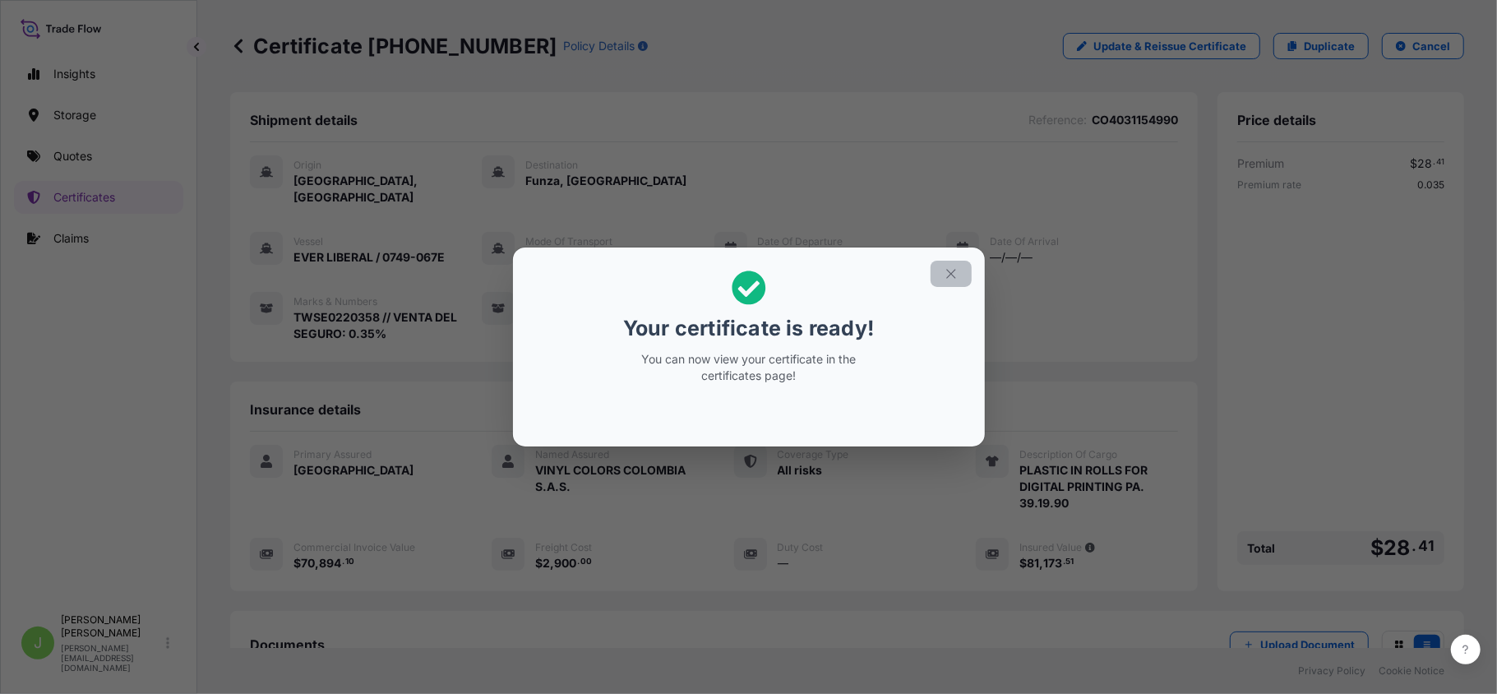
click at [960, 278] on button "button" at bounding box center [951, 274] width 41 height 26
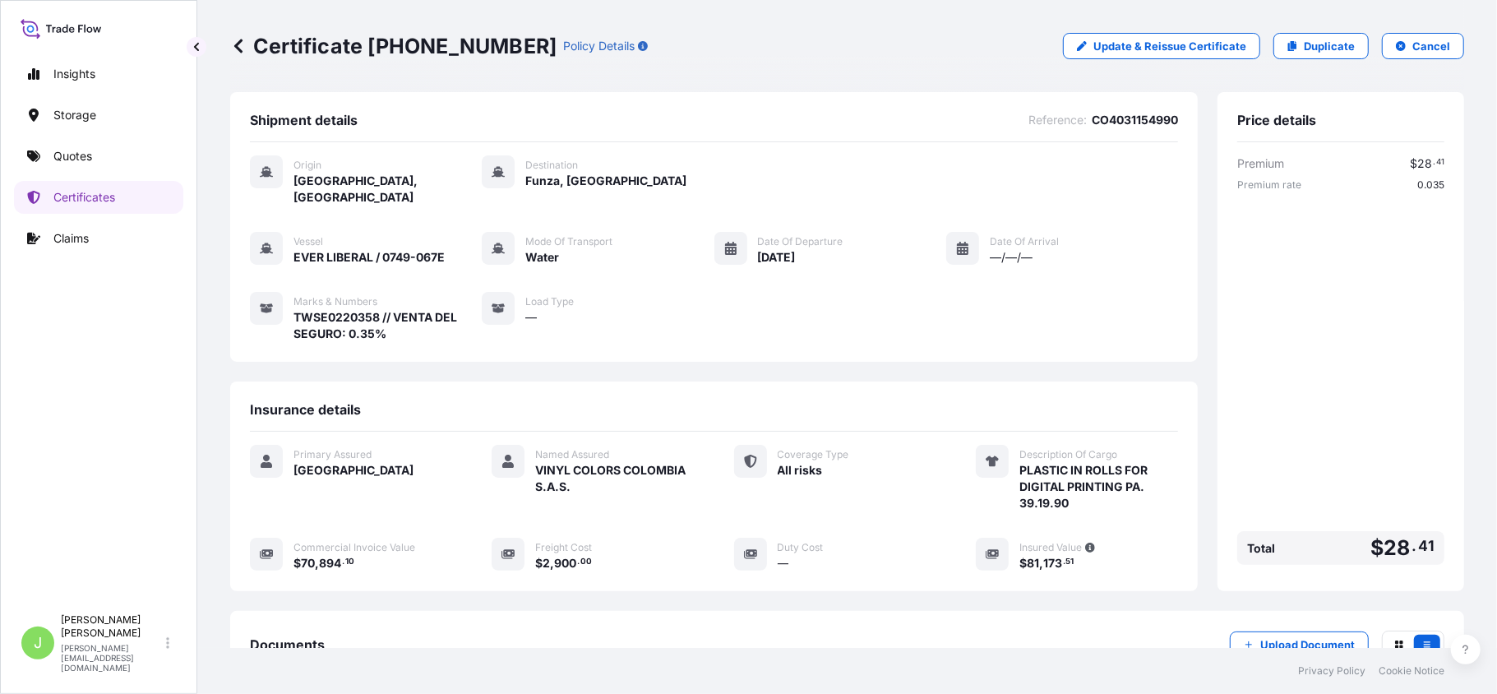
click at [314, 51] on p "Certificate 31619-424-1" at bounding box center [393, 46] width 326 height 26
copy p "Certificate 31619-424-1"
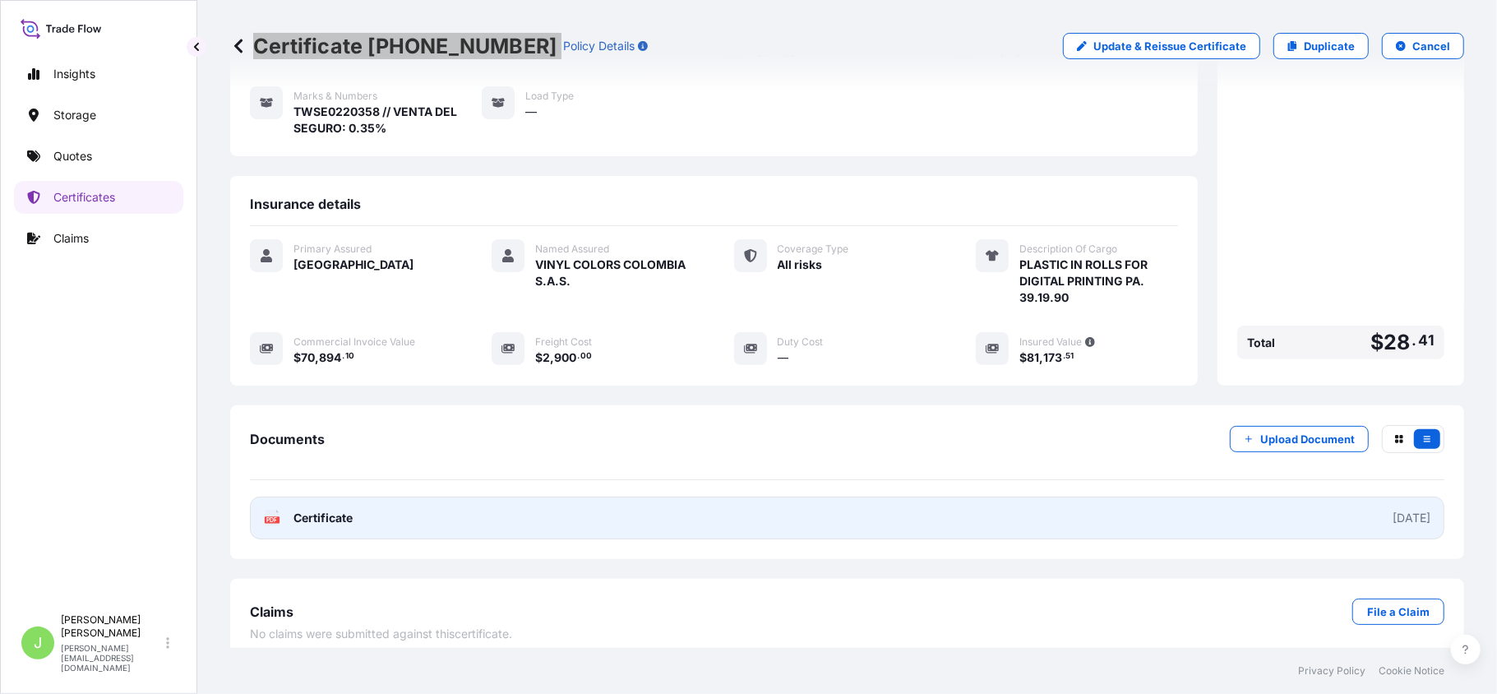
click at [316, 510] on span "Certificate" at bounding box center [323, 518] width 59 height 16
